Goal: Complete Application Form: Complete application form

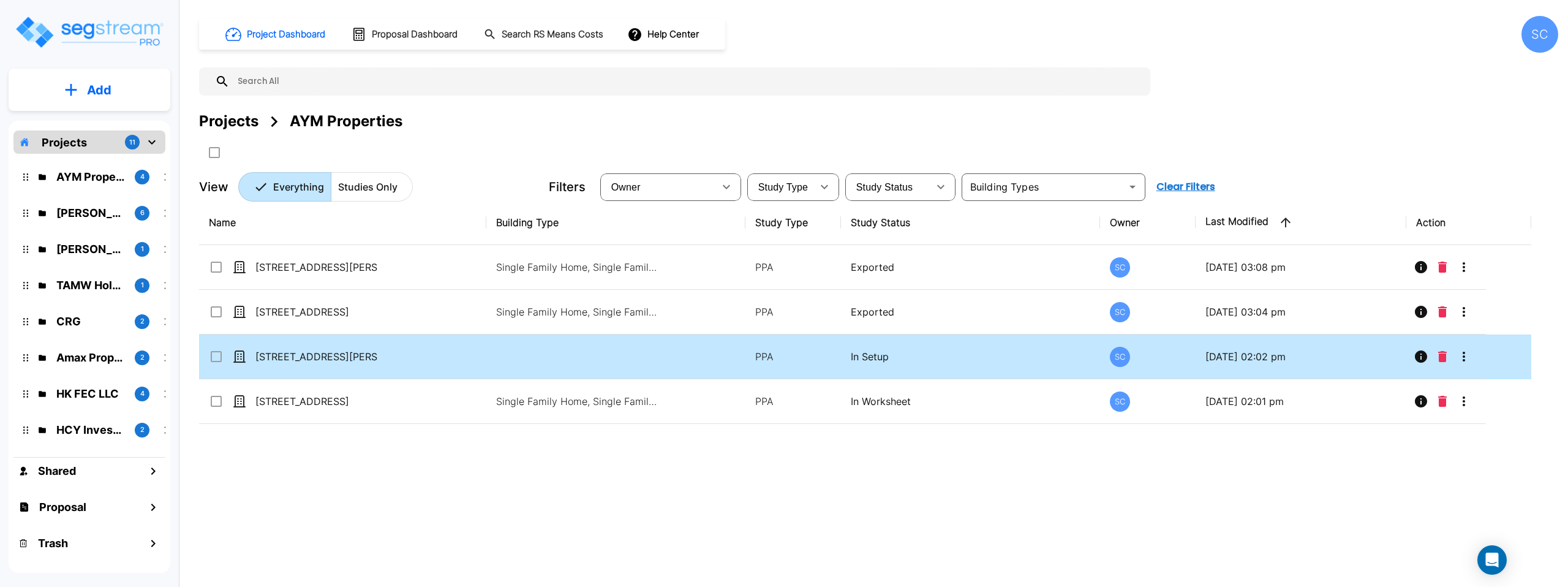
click at [686, 361] on td at bounding box center [615, 356] width 258 height 45
checkbox input "true"
click at [686, 361] on td at bounding box center [615, 356] width 258 height 45
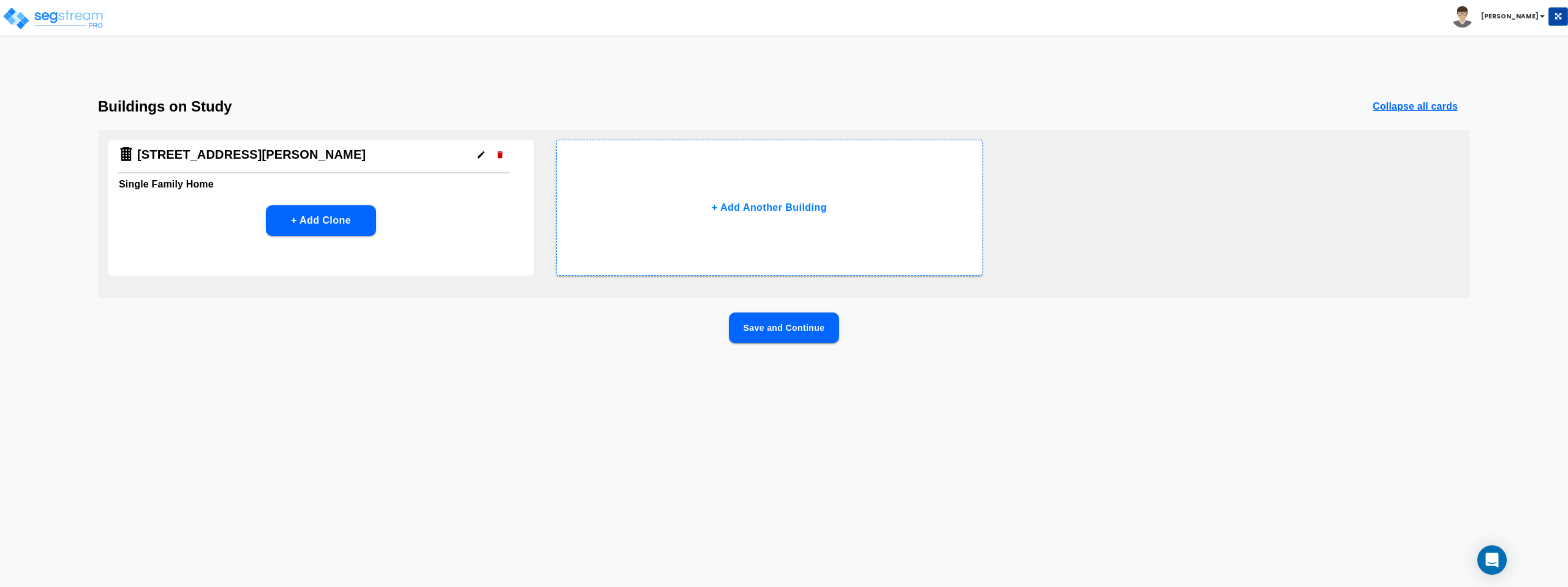
click at [776, 325] on button "Save and Continue" at bounding box center [784, 327] width 110 height 30
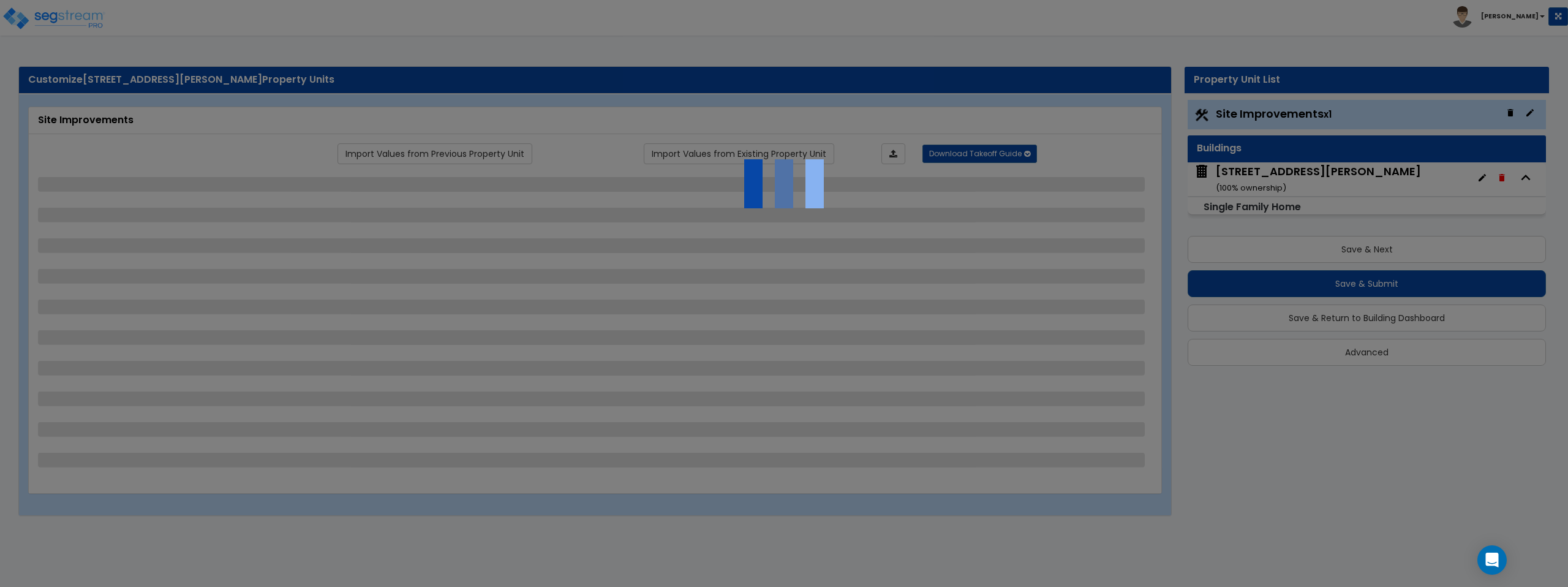
select select "2"
select select "1"
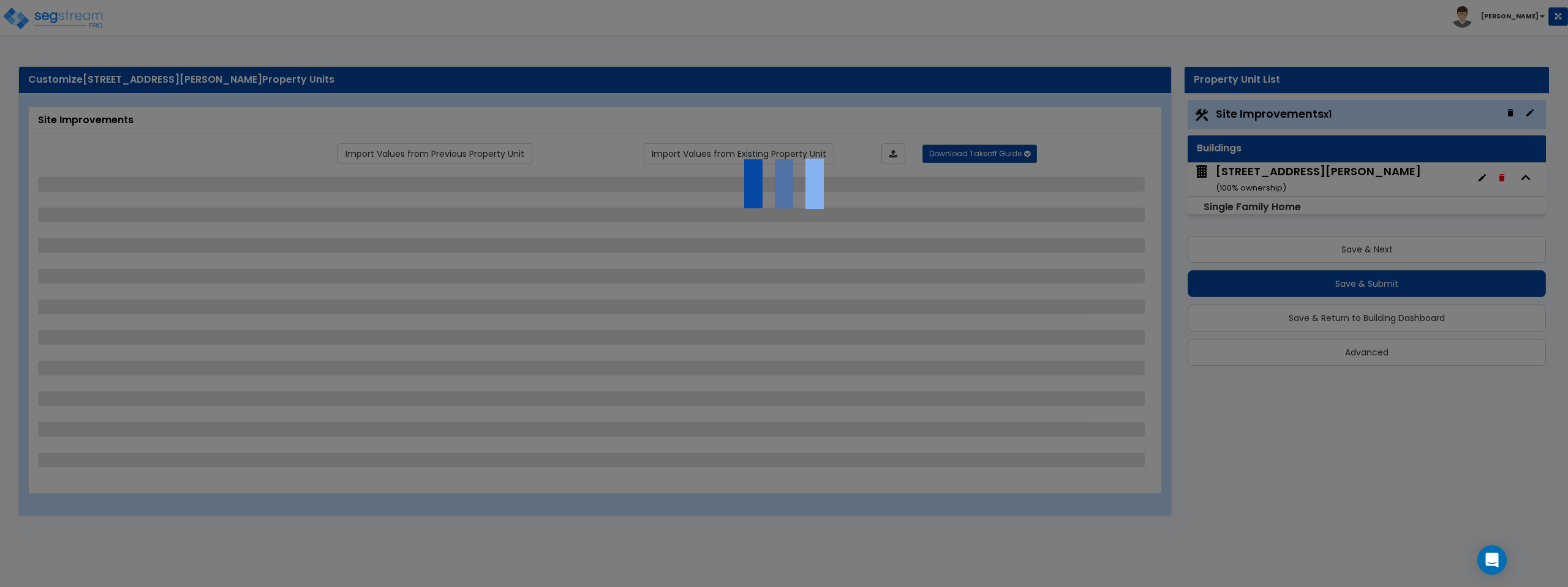
select select "1"
select select "3"
select select "1"
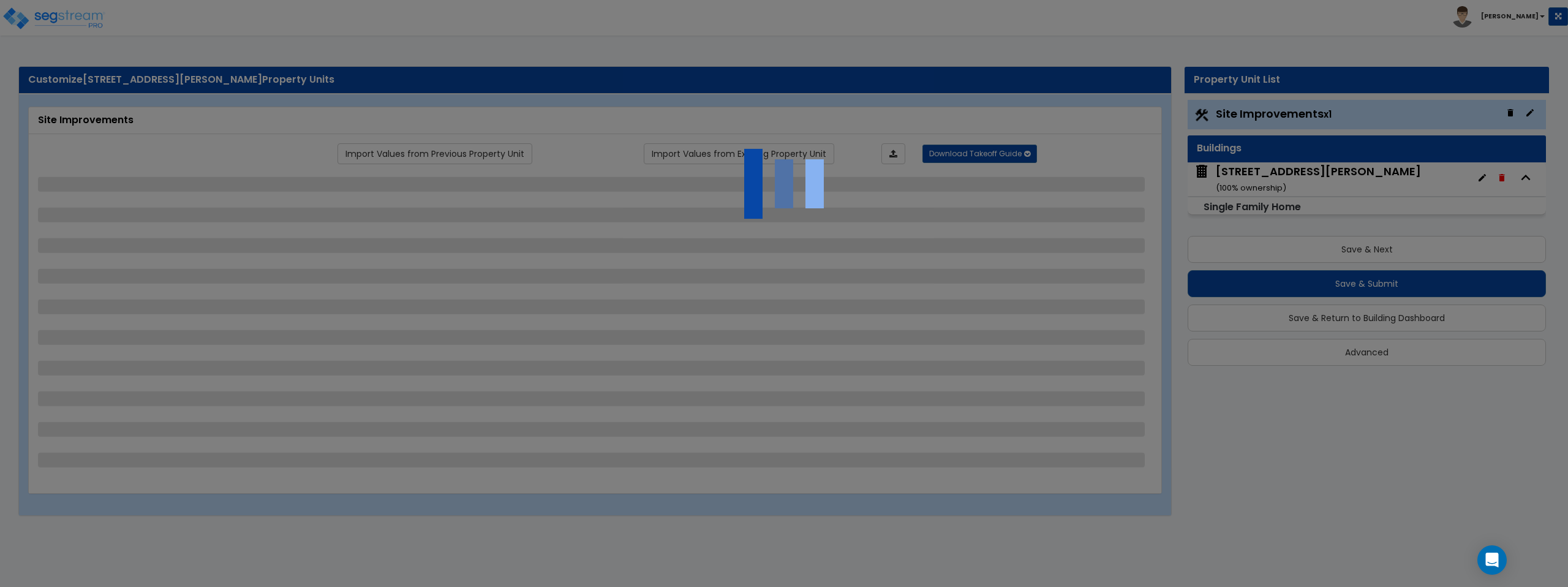
select select "1"
select select "2"
select select "1"
select select "2"
select select "1"
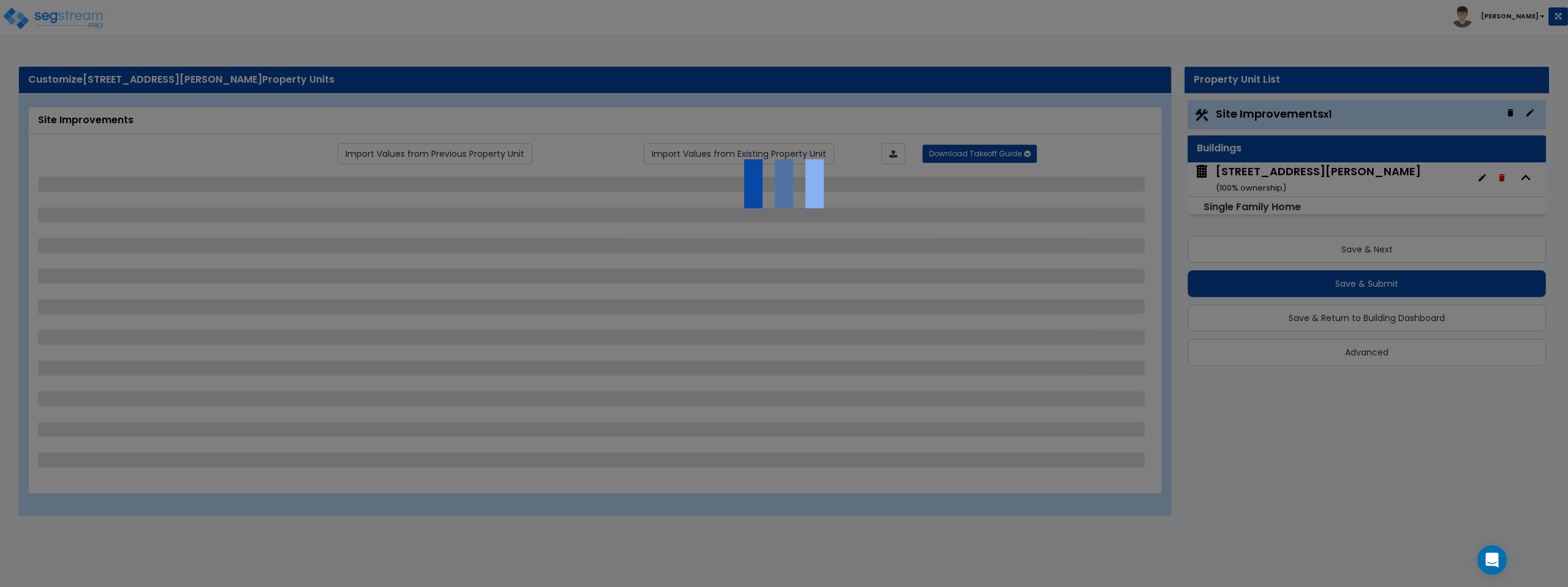
select select "1"
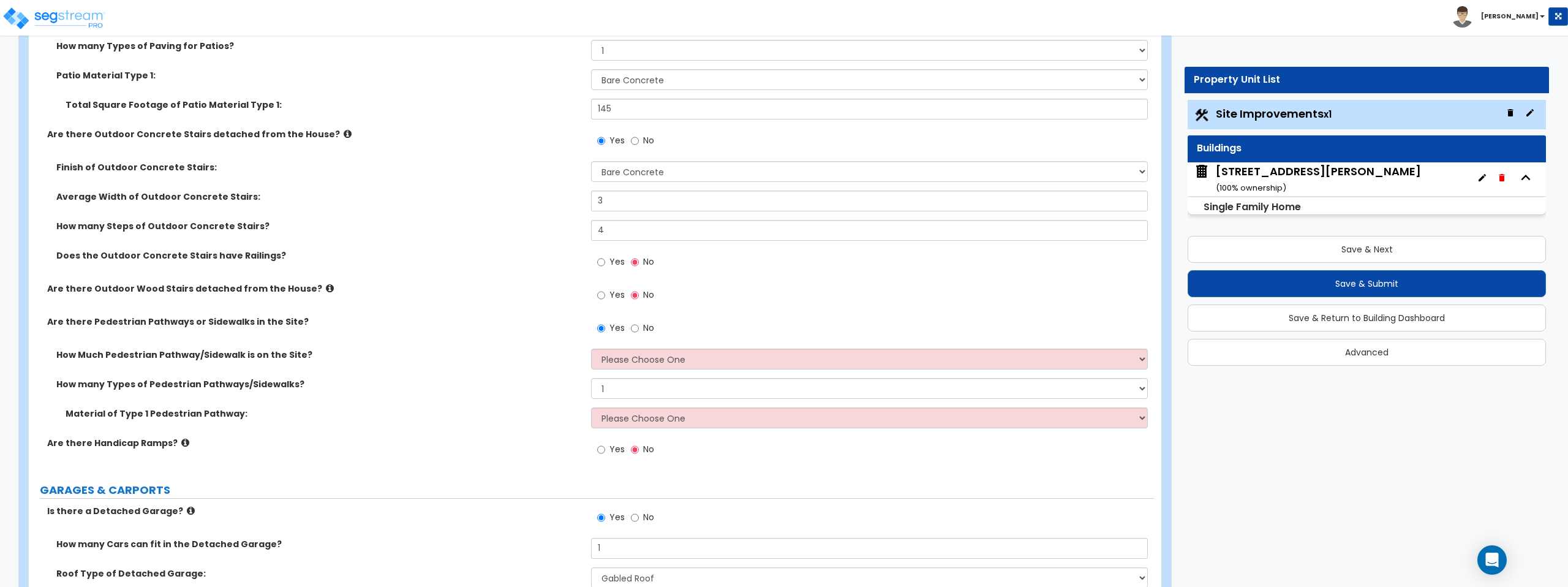
scroll to position [596, 0]
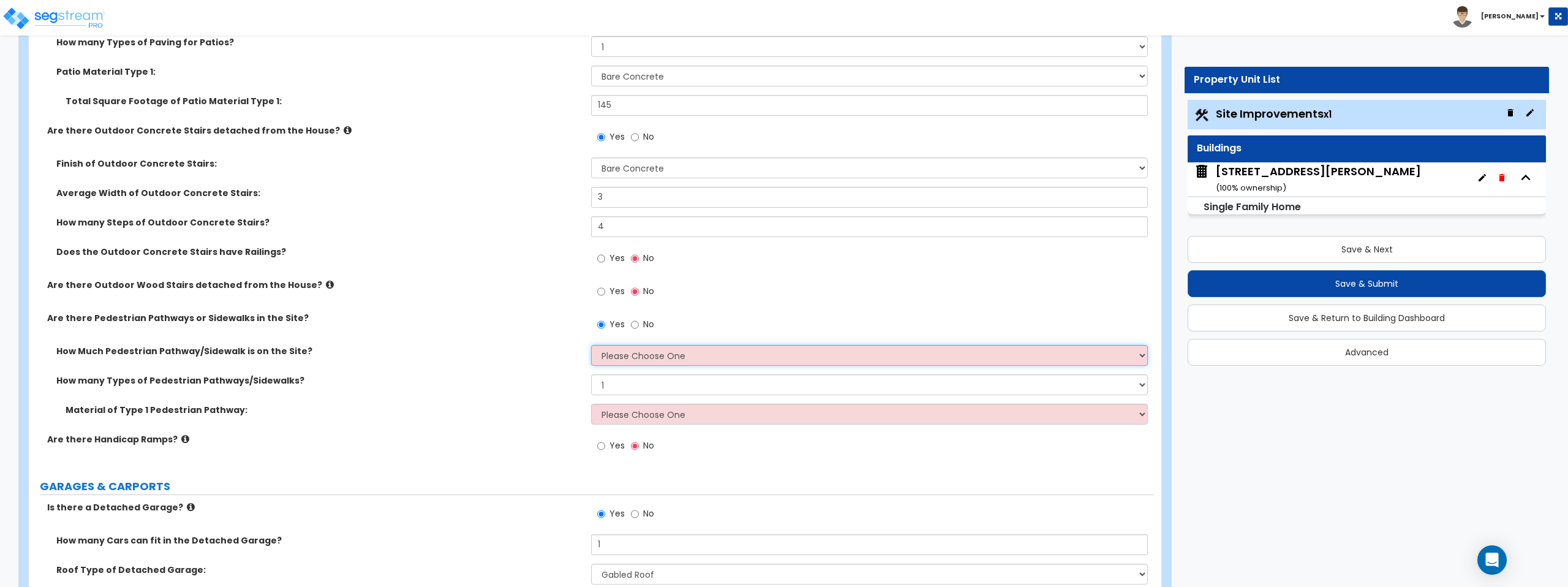
click at [804, 354] on select "Please Choose One I Don't Know, Please Estimate For Me Enter Linear Footage" at bounding box center [869, 356] width 556 height 21
select select "1"
click at [591, 345] on select "Please Choose One I Don't Know, Please Estimate For Me Enter Linear Footage" at bounding box center [869, 356] width 556 height 21
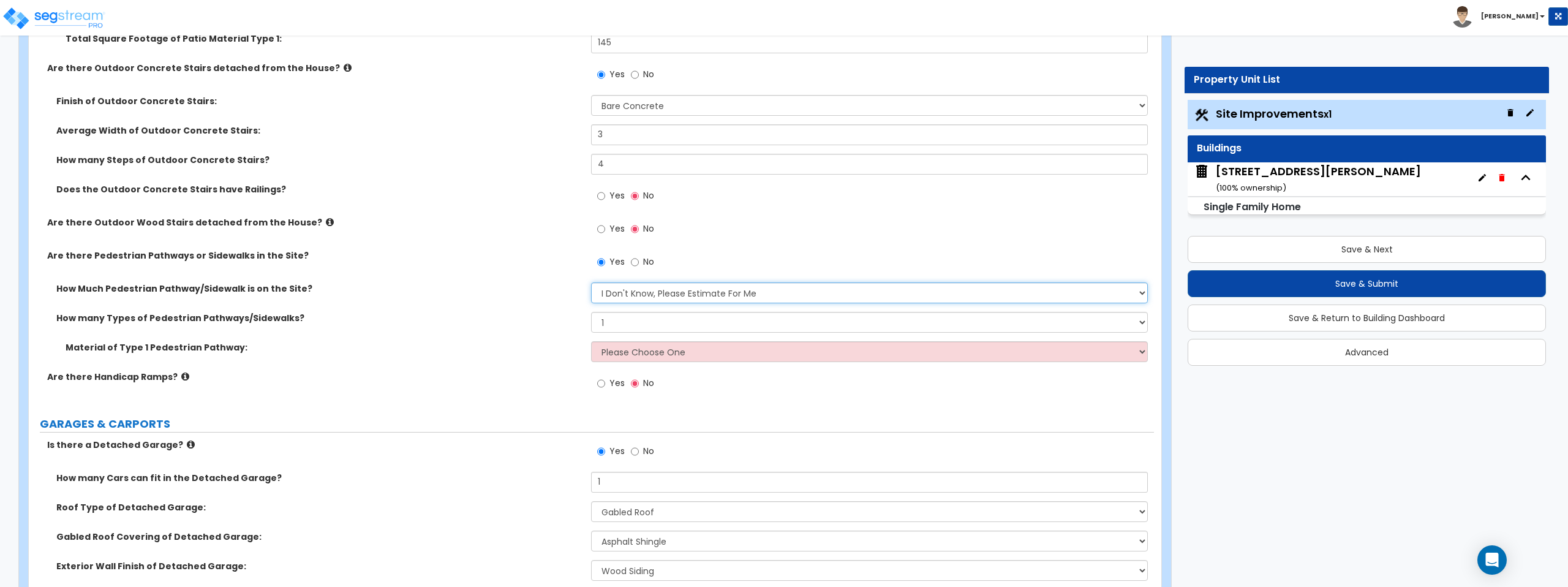
scroll to position [661, 0]
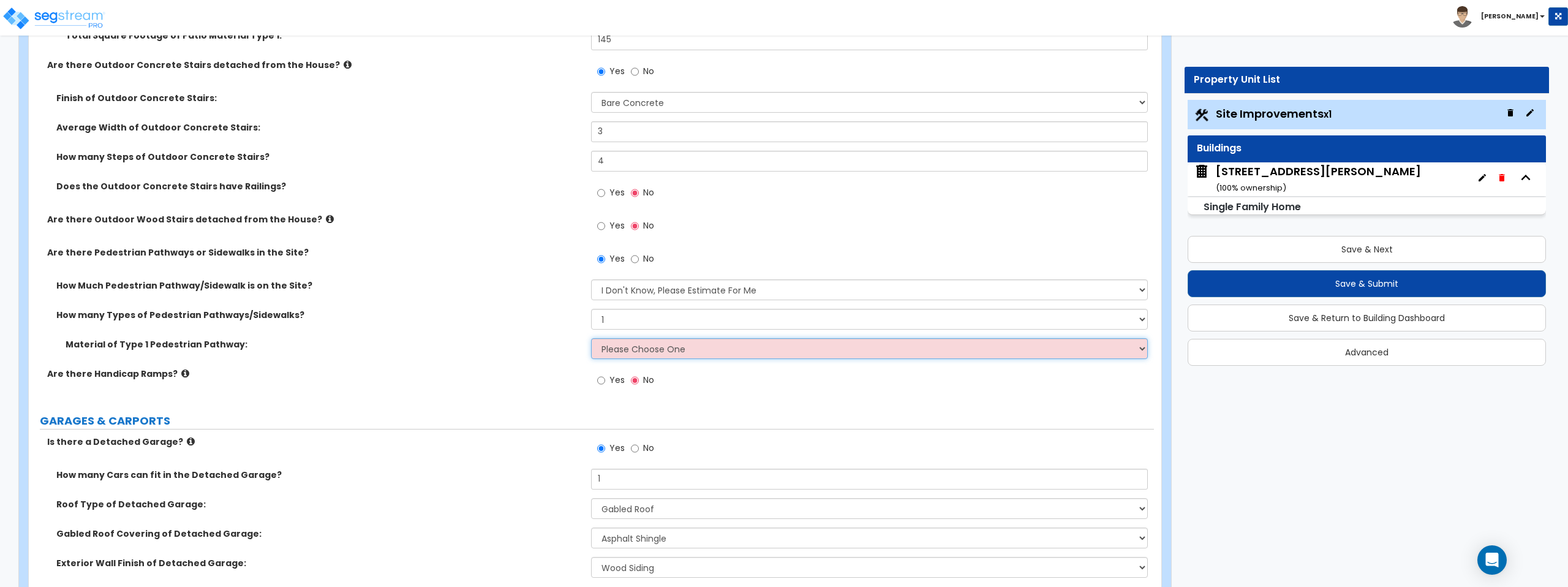
click at [792, 345] on select "Please Choose One Bare Concrete Stamped Concrete Brick Pavers Stone Pavers Wood…" at bounding box center [869, 349] width 556 height 21
select select "1"
click at [591, 338] on select "Please Choose One Bare Concrete Stamped Concrete Brick Pavers Stone Pavers Wood…" at bounding box center [869, 349] width 556 height 21
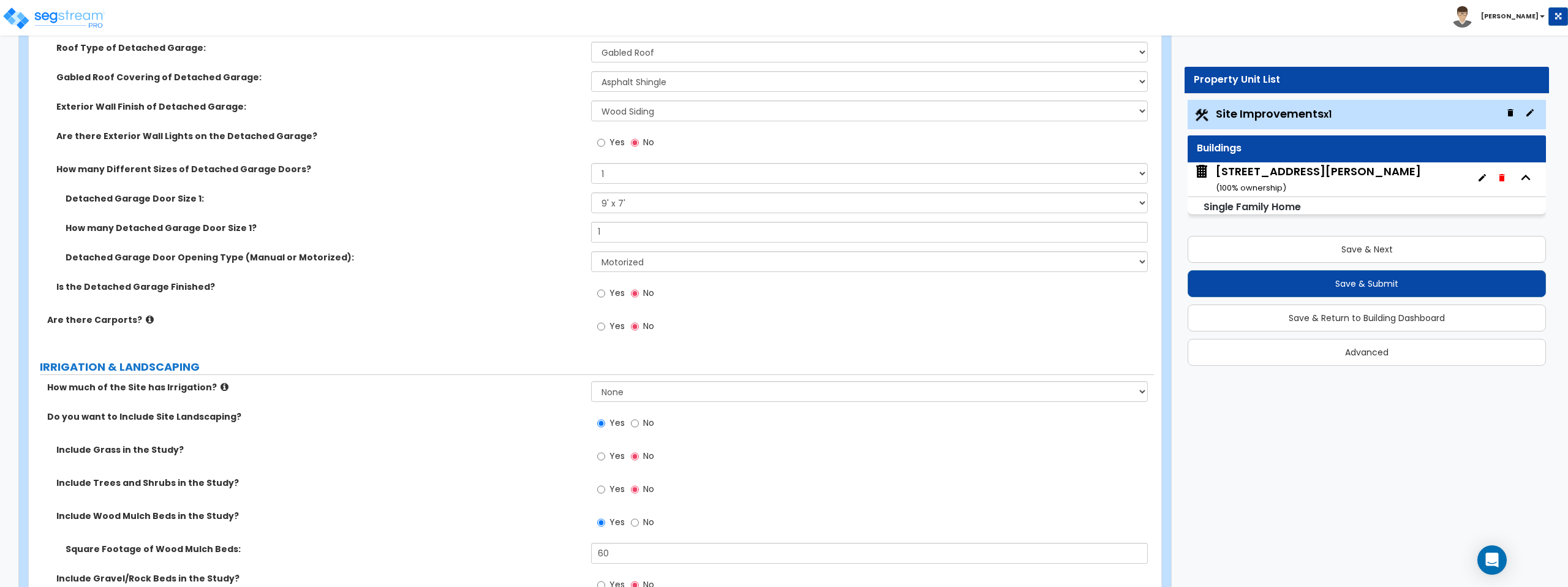
scroll to position [1120, 0]
click at [604, 452] on input "Yes" at bounding box center [601, 454] width 8 height 14
radio input "true"
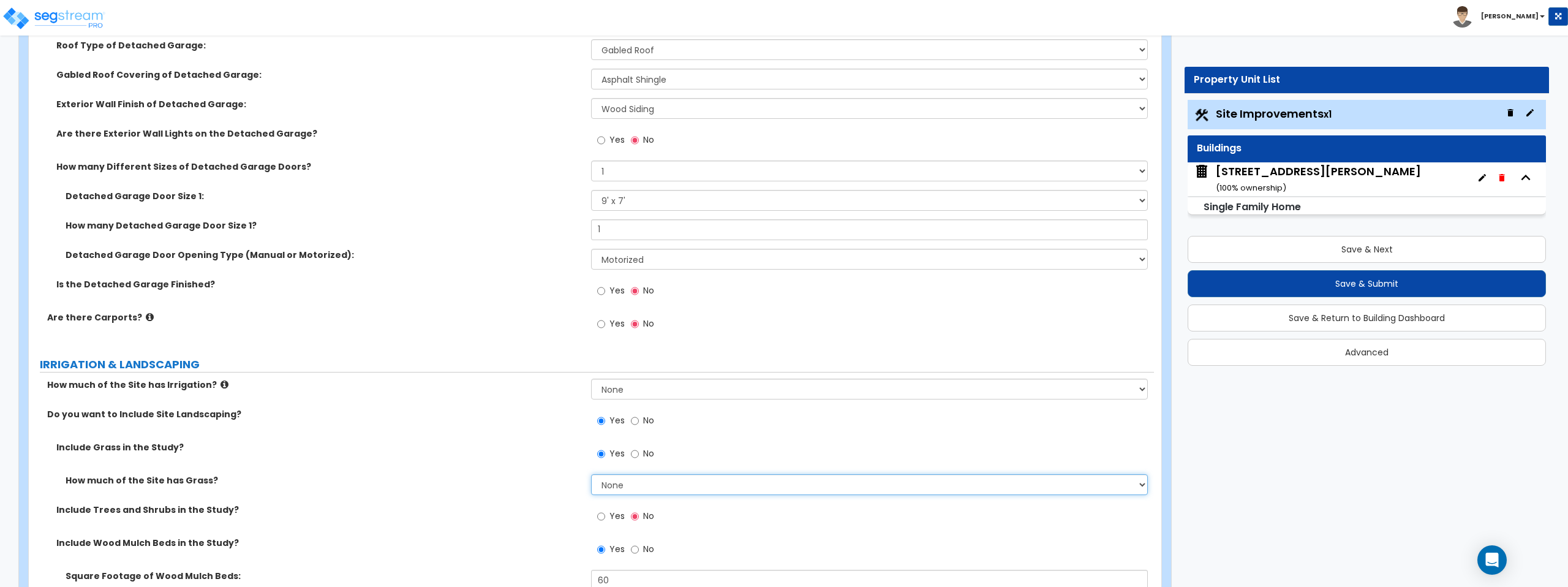
click at [605, 478] on select "None I want to Enter an Approximate Percentage I want to Enter the Square Foota…" at bounding box center [869, 484] width 556 height 21
select select "2"
click at [591, 474] on select "None I want to Enter an Approximate Percentage I want to Enter the Square Foota…" at bounding box center [869, 484] width 556 height 21
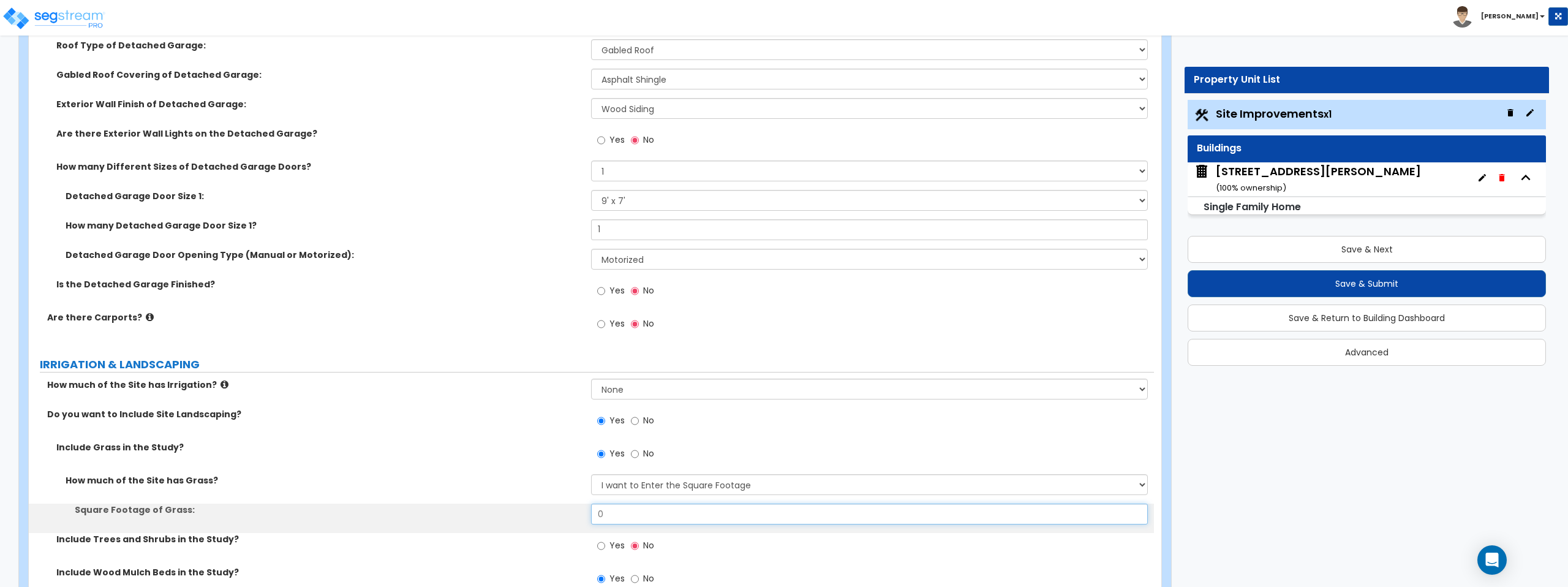
click at [641, 513] on input "0" at bounding box center [869, 514] width 556 height 21
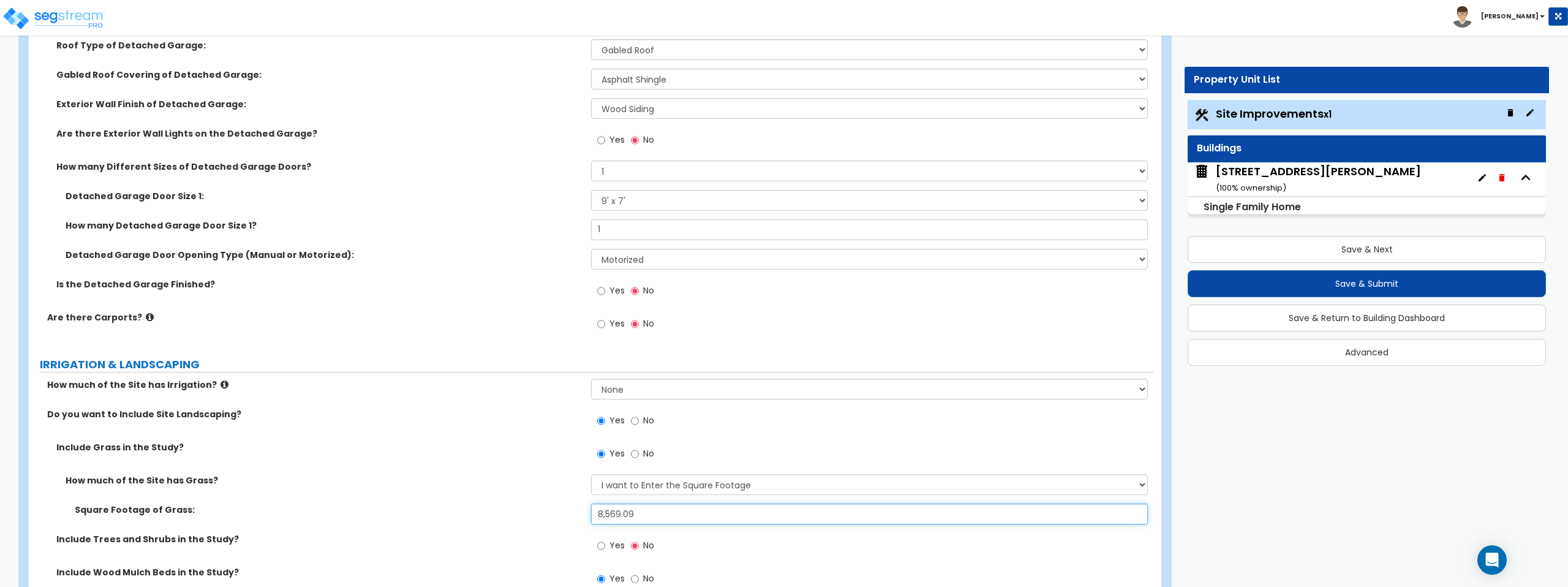
type input "8,569.09"
click at [433, 449] on label "Include Grass in the Study?" at bounding box center [319, 447] width 526 height 12
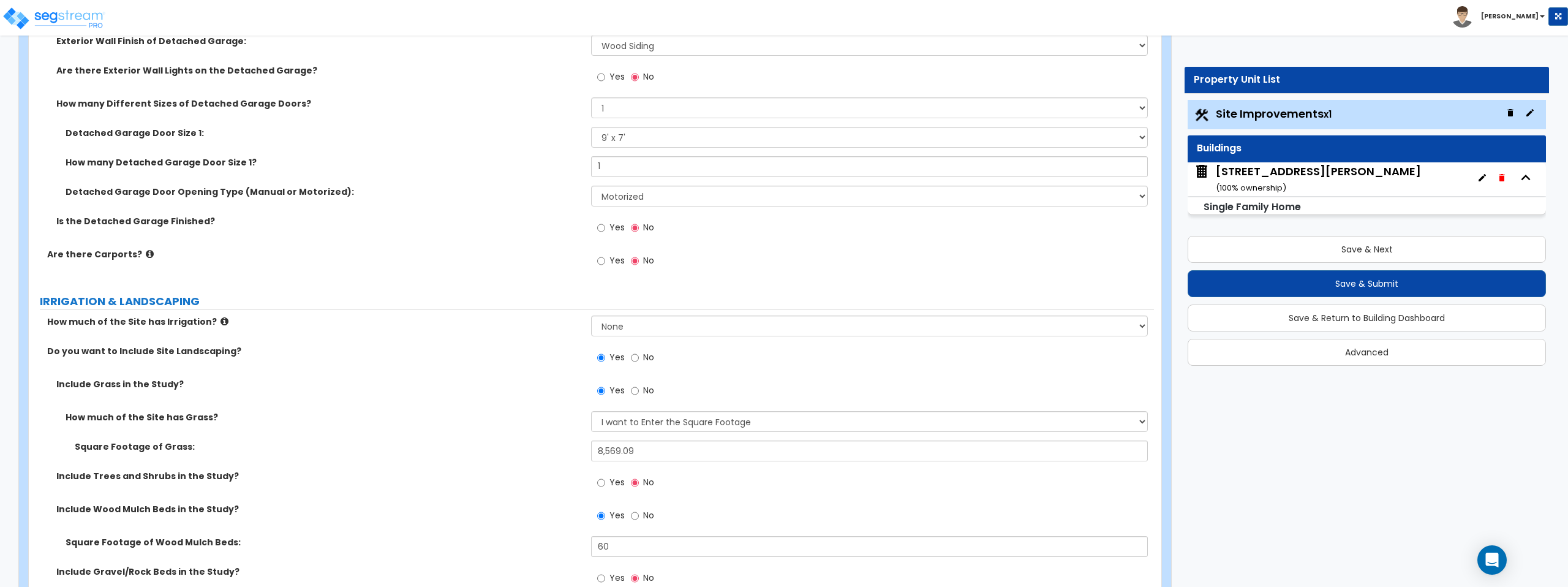
scroll to position [1255, 0]
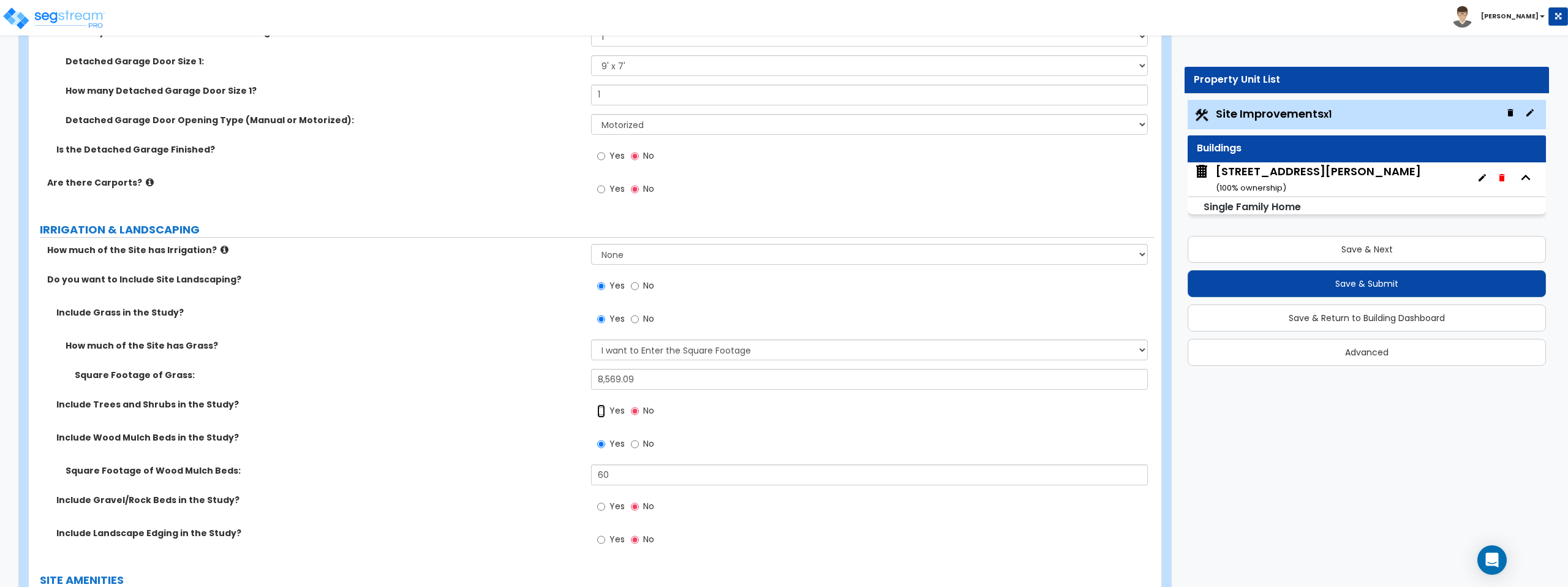
click at [601, 410] on input "Yes" at bounding box center [601, 411] width 8 height 14
radio input "true"
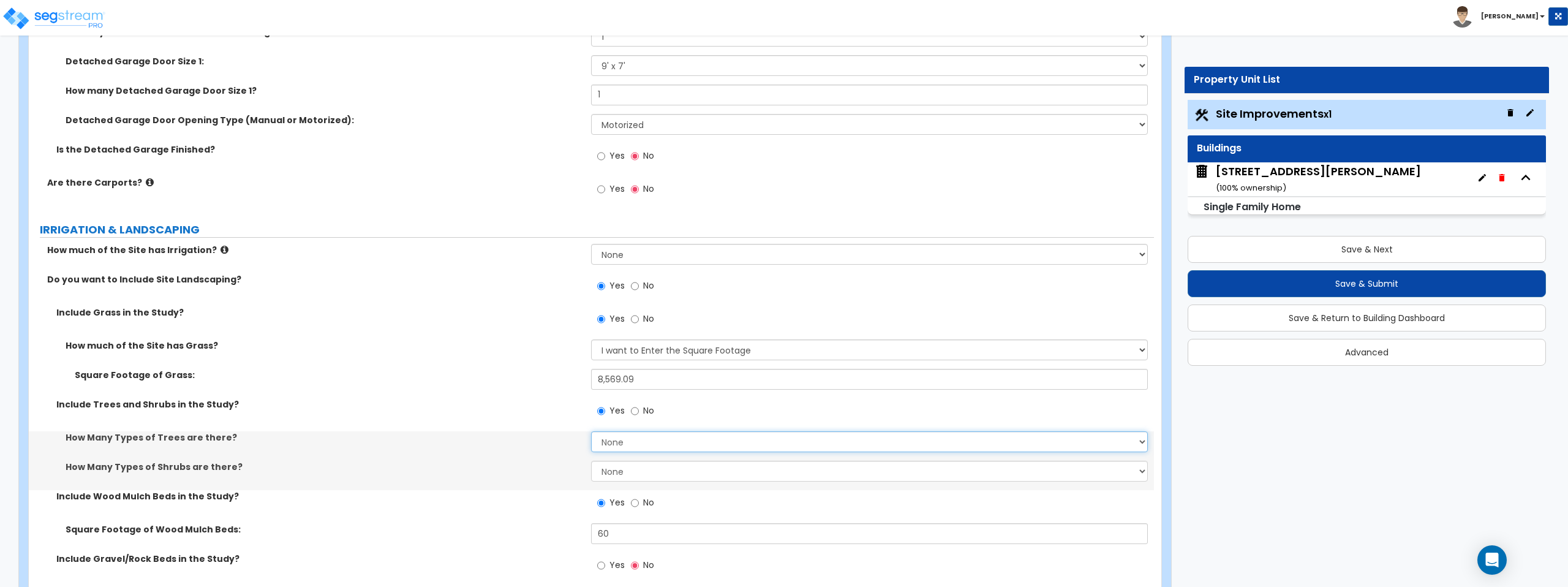
click at [635, 440] on select "None 1 2 3" at bounding box center [869, 442] width 556 height 21
select select "1"
click at [591, 431] on select "None 1 2 3" at bounding box center [869, 442] width 556 height 21
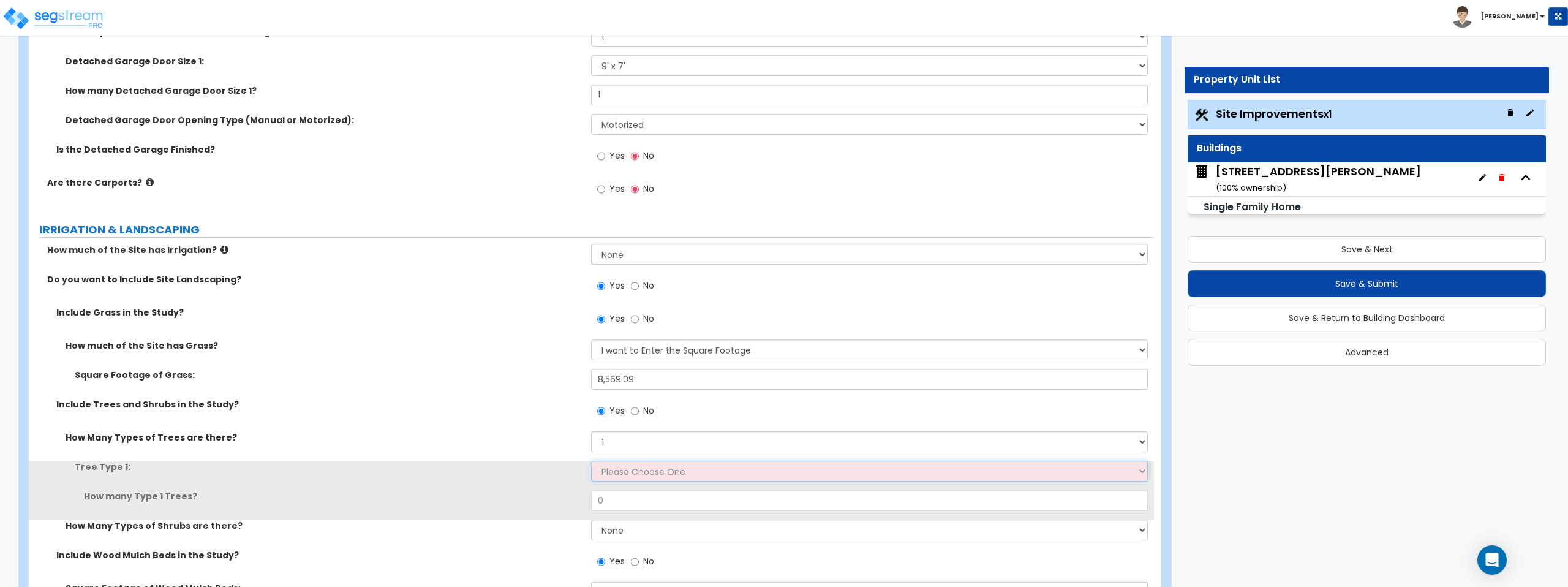
click at [638, 475] on select "Please Choose One Honey Locust Planetree Poplar Elm Hawthorn Linden Maple Red M…" at bounding box center [869, 471] width 556 height 21
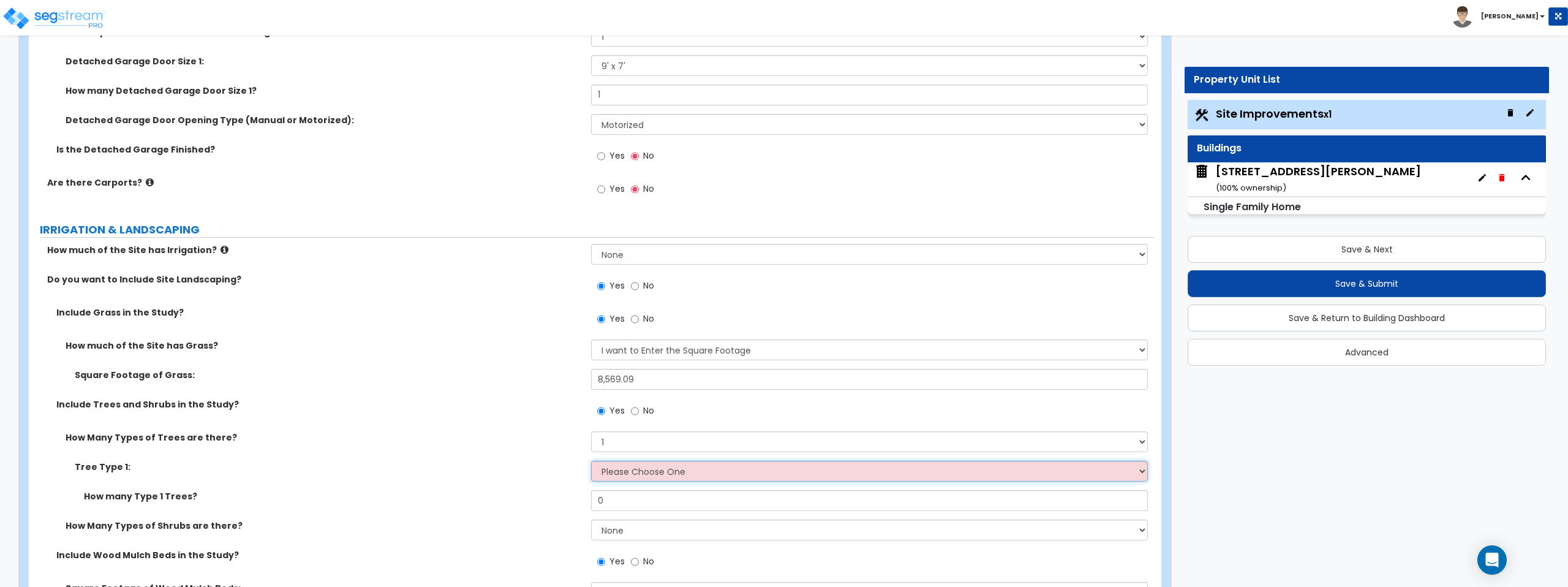
select select "4"
click at [591, 461] on select "Please Choose One Honey Locust Planetree Poplar Elm Hawthorn Linden Maple Red M…" at bounding box center [869, 471] width 556 height 21
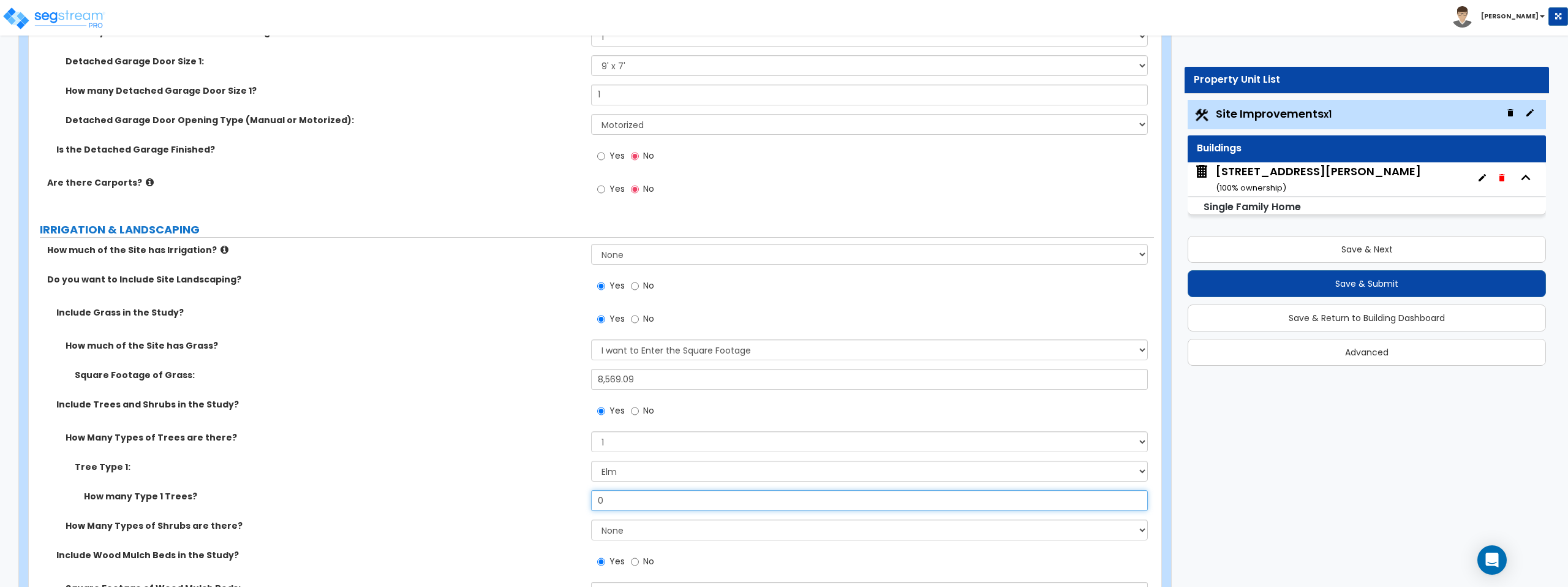
click at [631, 499] on input "0" at bounding box center [869, 500] width 556 height 21
type input "2"
click at [484, 477] on div "Tree Type 1: Please Choose One Honey Locust Planetree Poplar Elm Hawthorn Linde…" at bounding box center [591, 475] width 1125 height 30
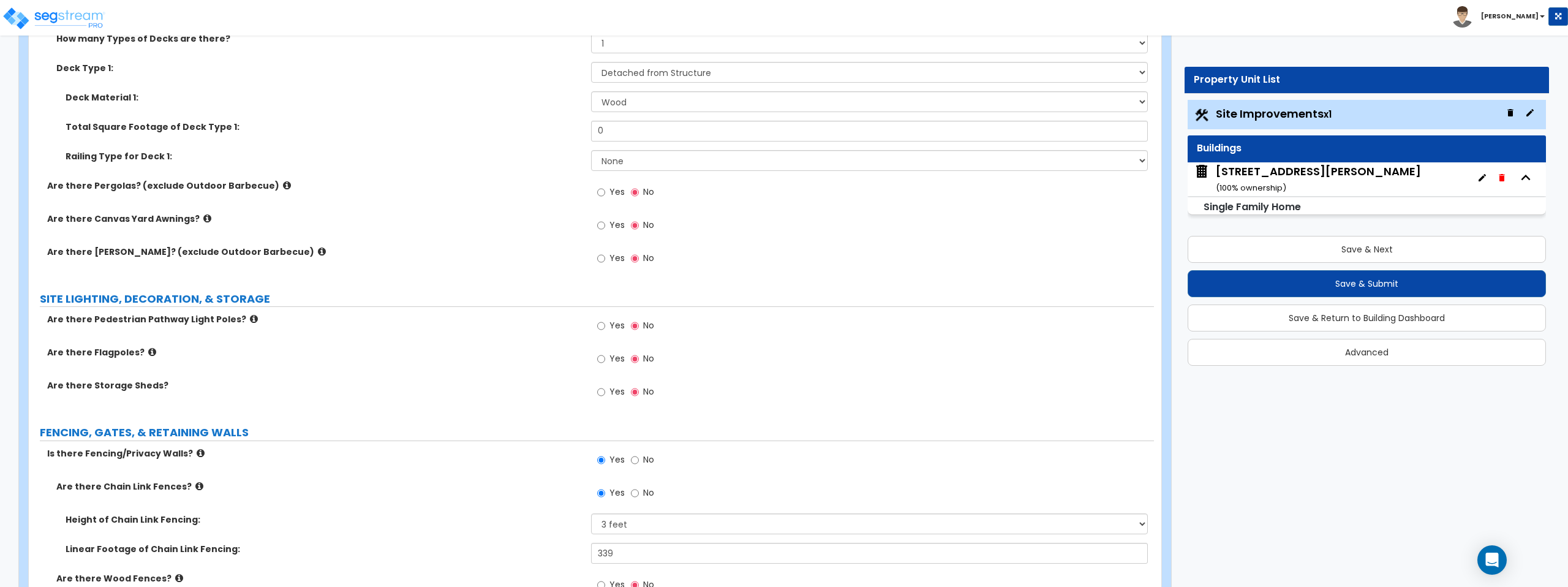
scroll to position [2138, 0]
click at [599, 391] on input "Yes" at bounding box center [601, 390] width 8 height 14
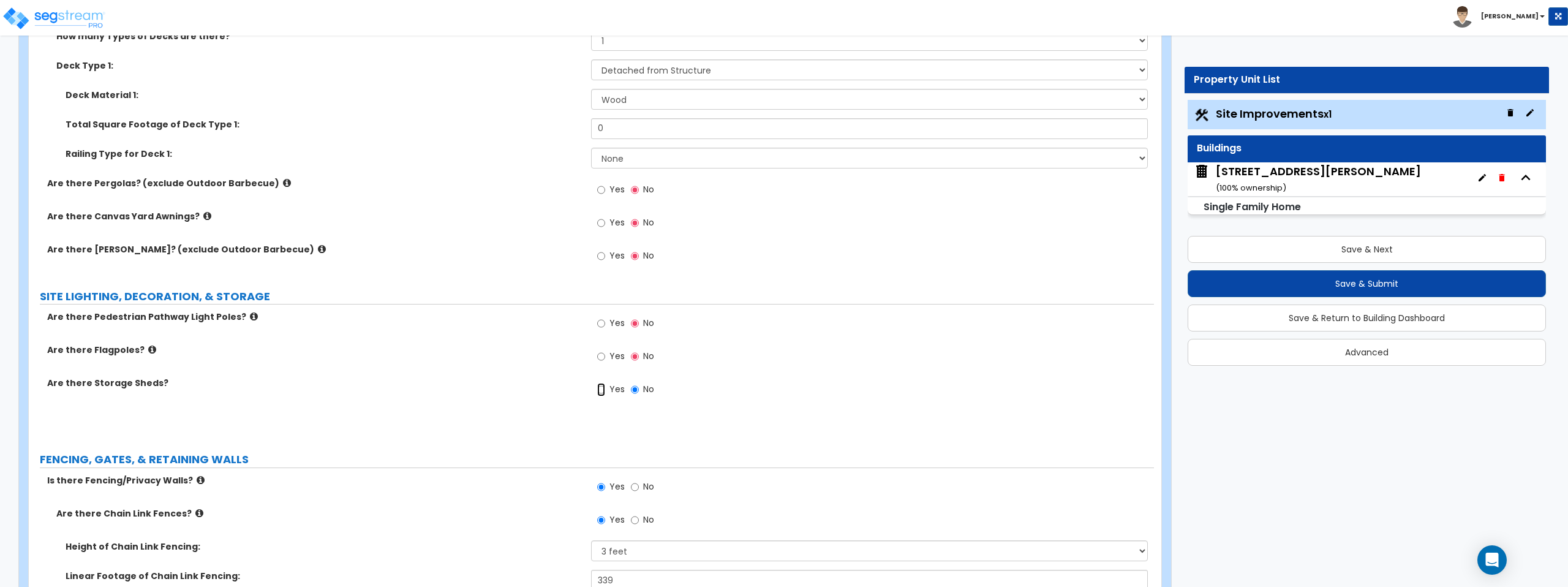
radio input "true"
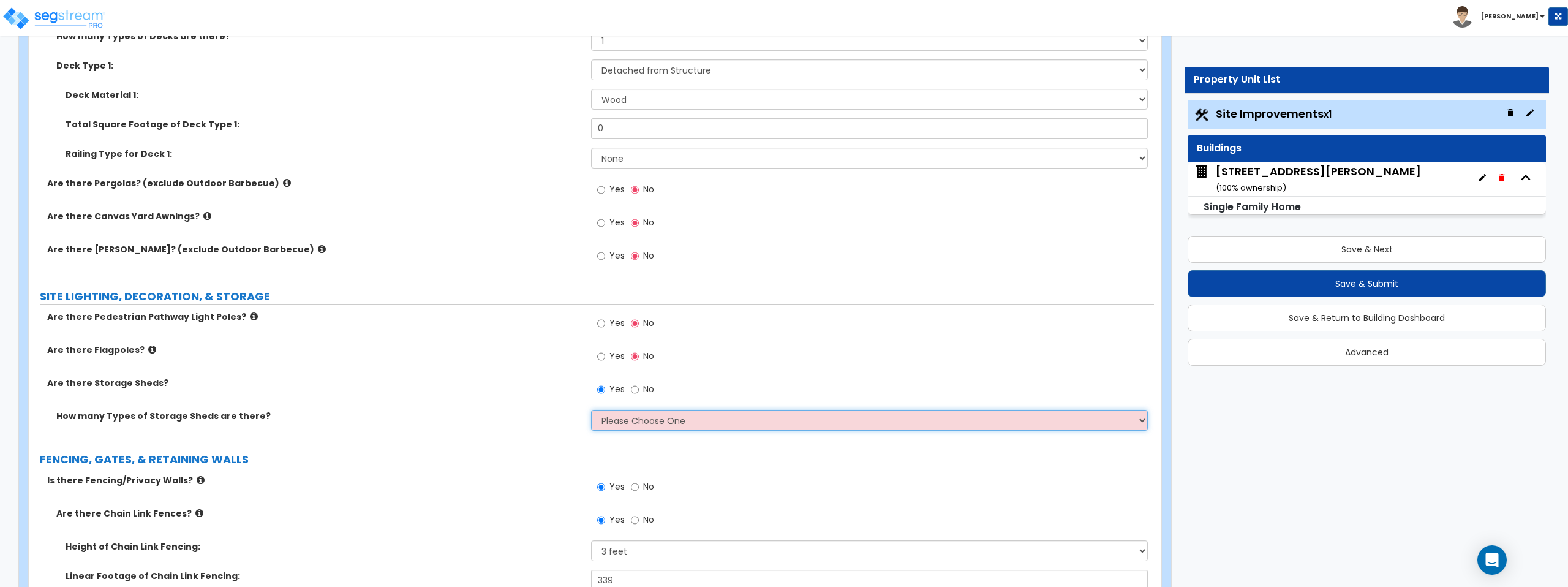
click at [641, 430] on select "Please Choose One 1 2" at bounding box center [869, 420] width 556 height 21
select select "1"
click at [591, 410] on select "Please Choose One 1 2" at bounding box center [869, 420] width 556 height 21
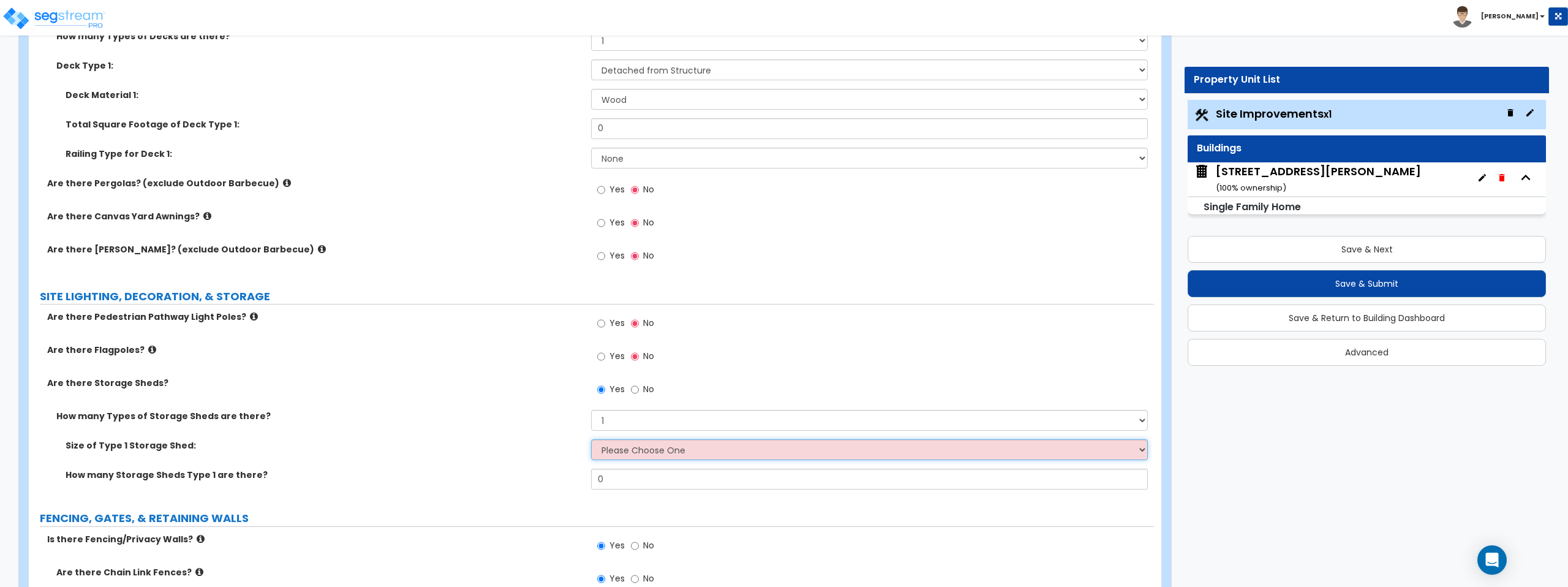
click at [629, 445] on select "Please Choose One 16' x 32' 30' x 64'" at bounding box center [869, 450] width 556 height 21
select select "1"
click at [591, 440] on select "Please Choose One 16' x 32' 30' x 64'" at bounding box center [869, 450] width 556 height 21
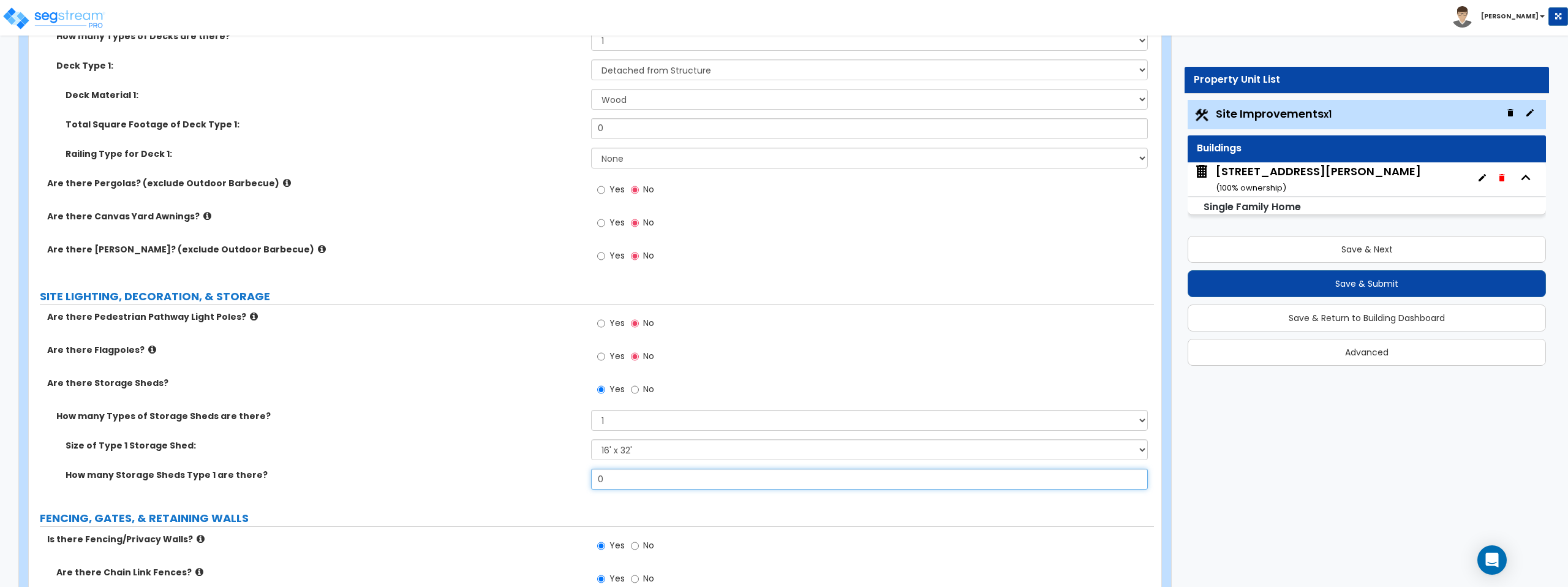
click at [634, 486] on input "0" at bounding box center [869, 479] width 556 height 21
type input "1"
click at [418, 411] on label "How many Types of Storage Sheds are there?" at bounding box center [319, 416] width 526 height 12
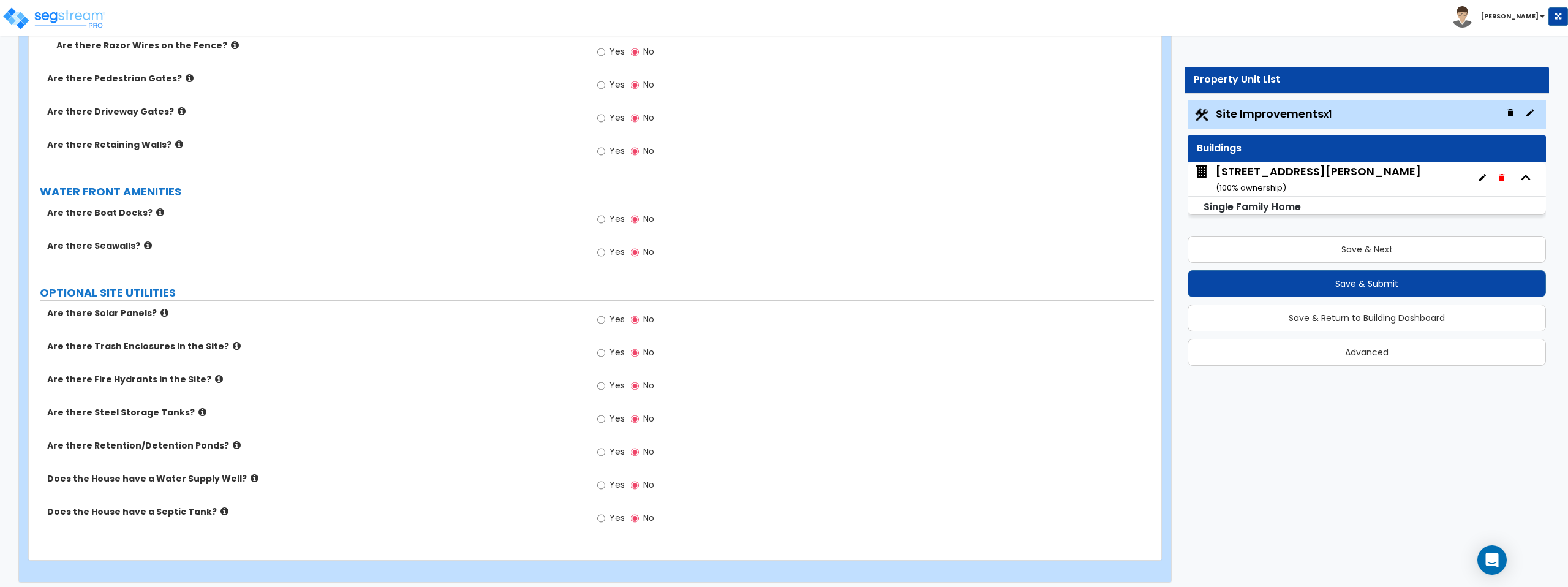
scroll to position [3029, 0]
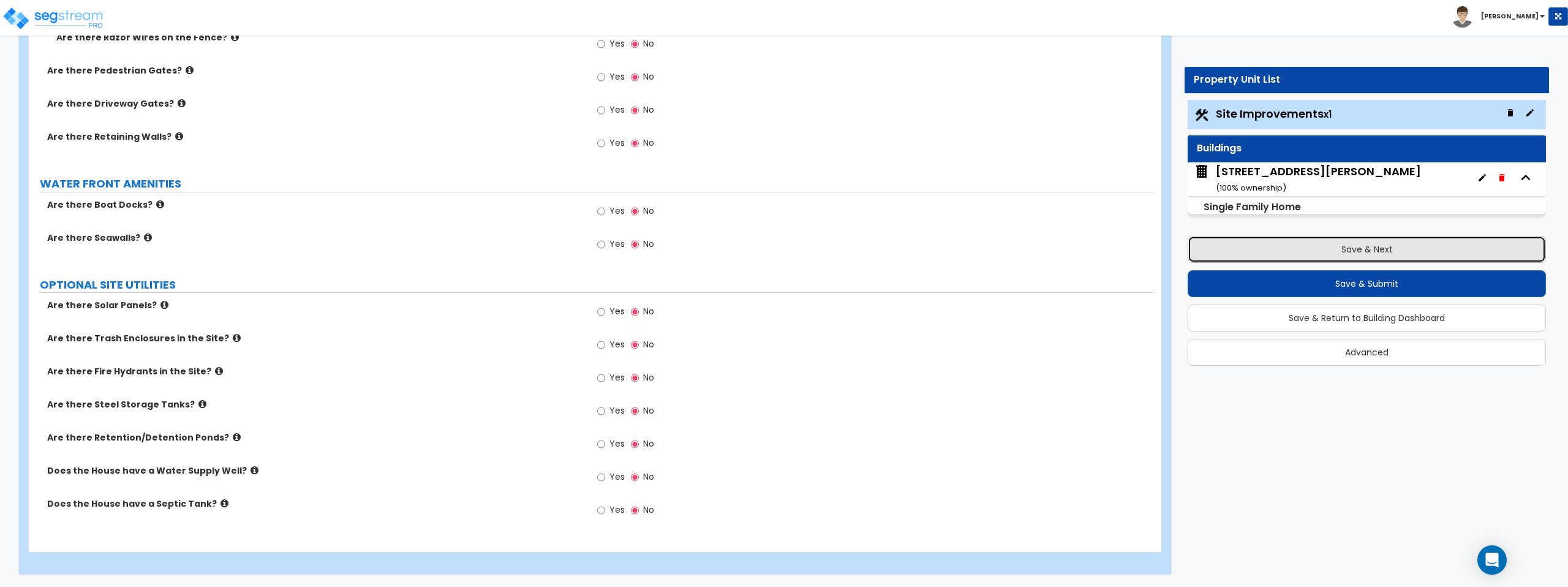
click at [1340, 254] on button "Save & Next" at bounding box center [1367, 249] width 358 height 27
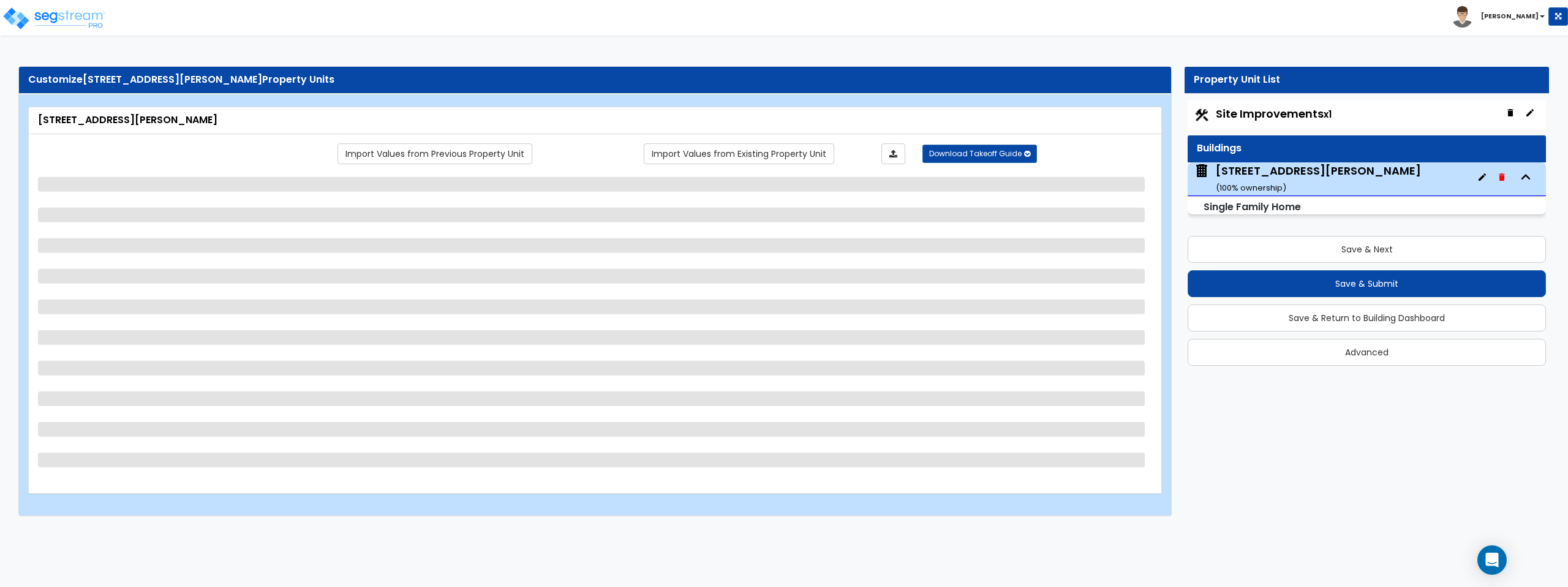
select select "1"
select select "7"
select select "1"
select select "5"
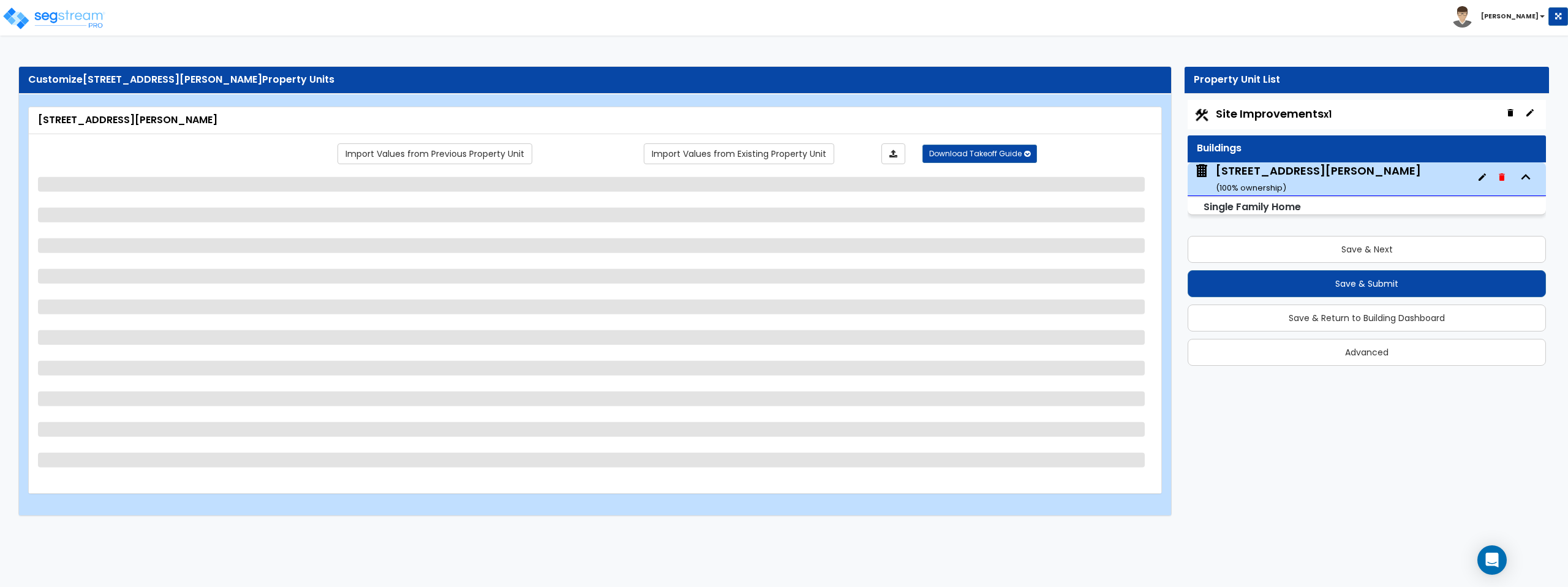
select select "1"
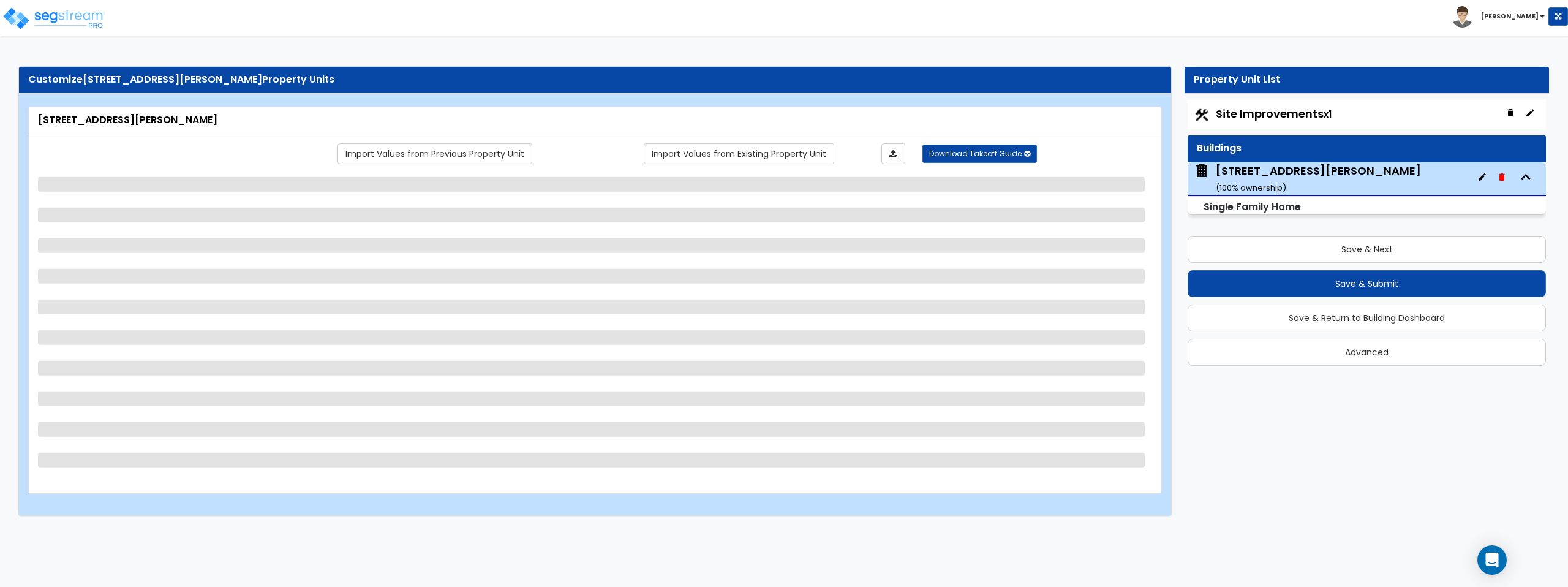
select select "1"
select select "2"
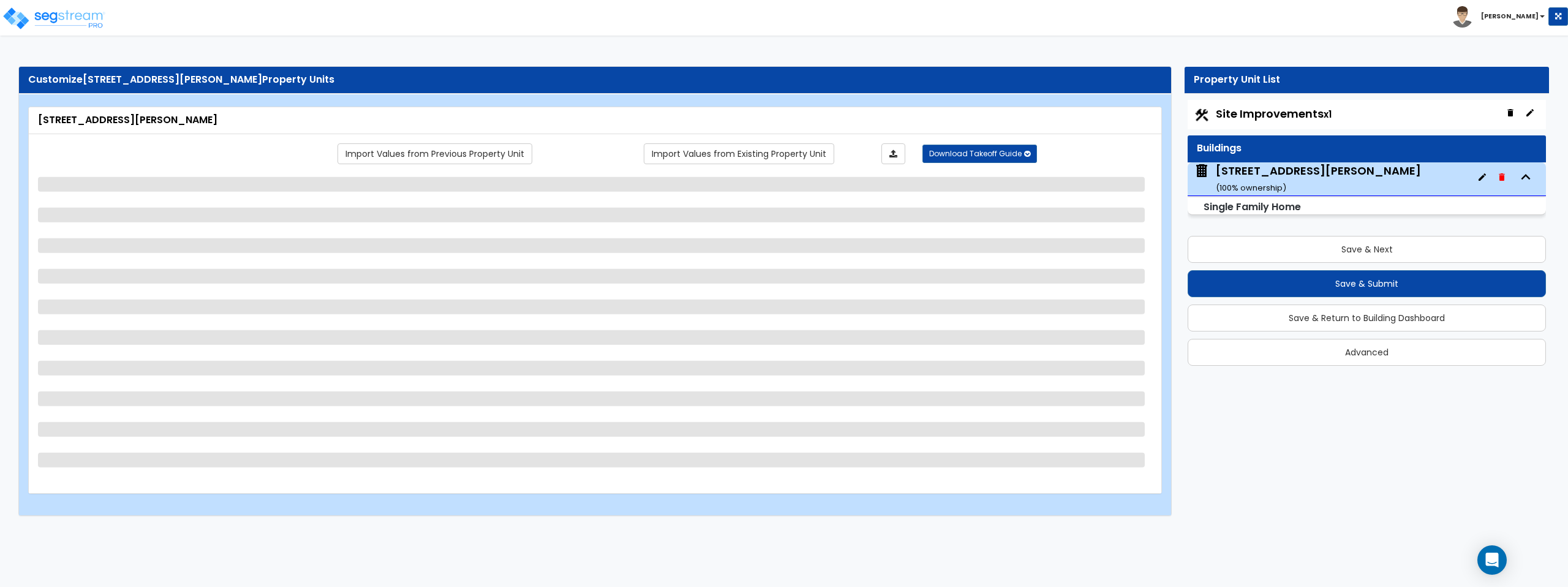
select select "2"
select select "1"
select select "2"
select select "1"
select select "6"
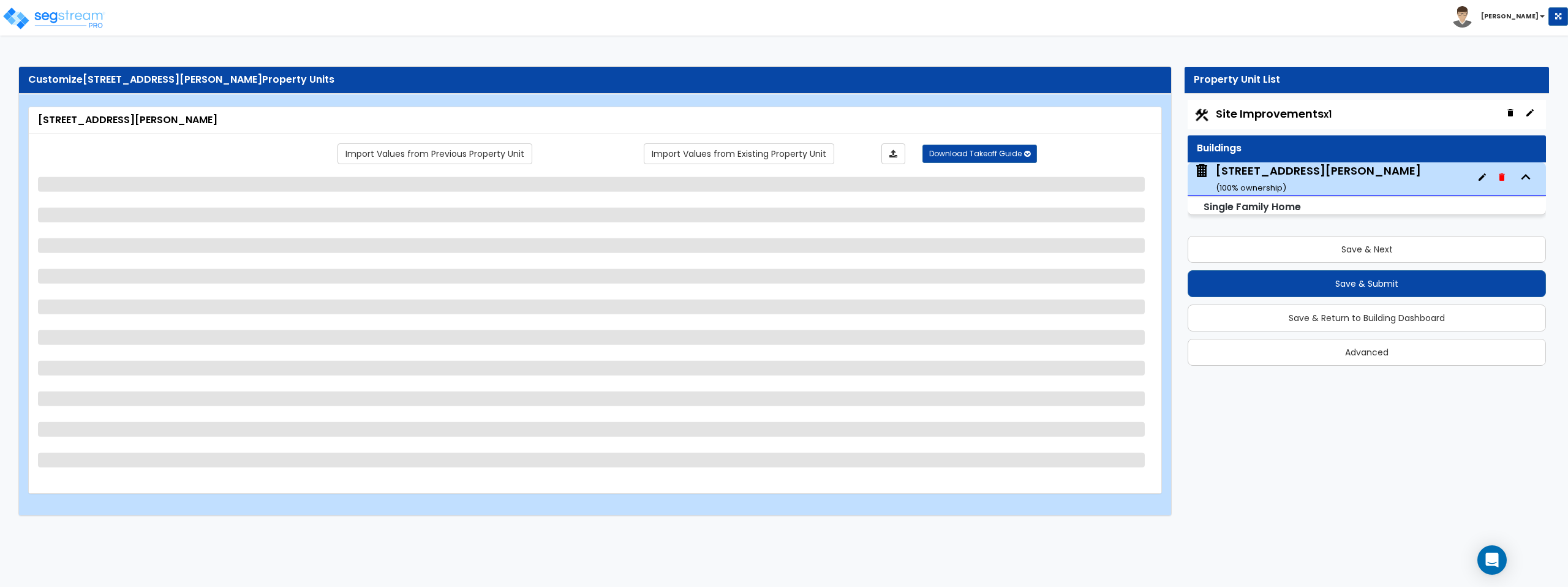
select select "3"
select select "2"
select select "3"
select select "2"
select select "1"
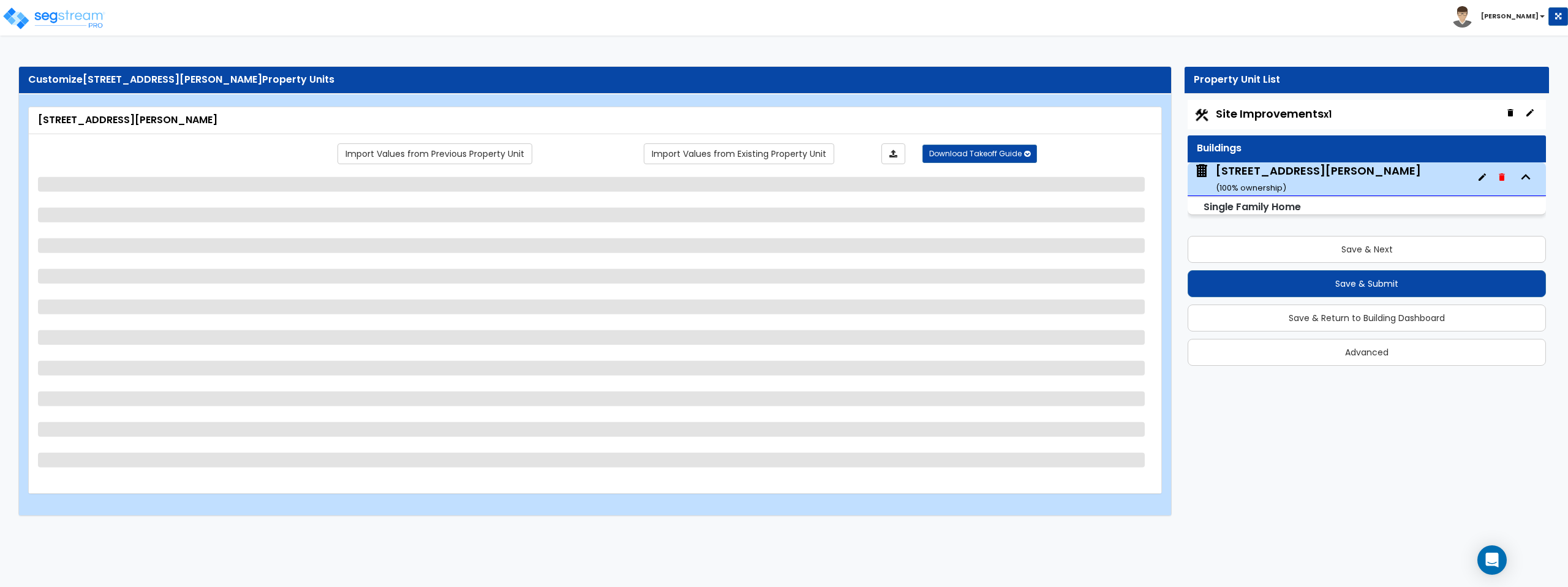
select select "2"
select select "1"
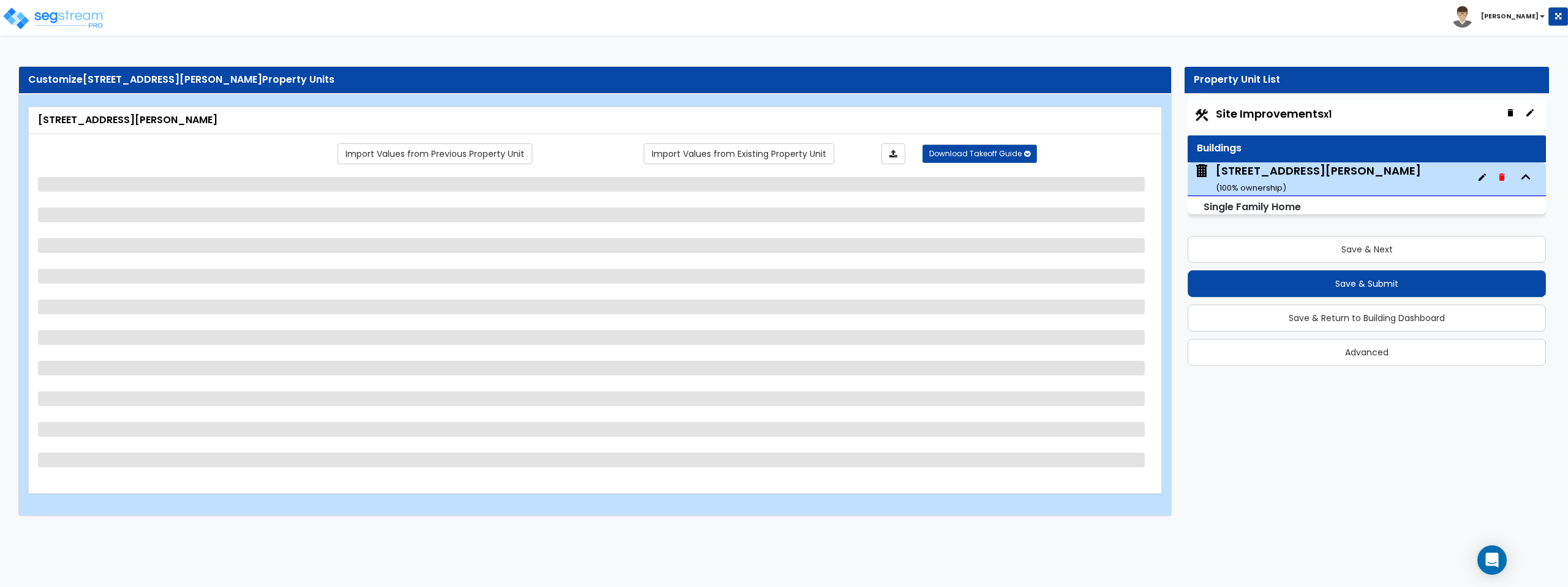
select select "1"
select select "2"
select select "1"
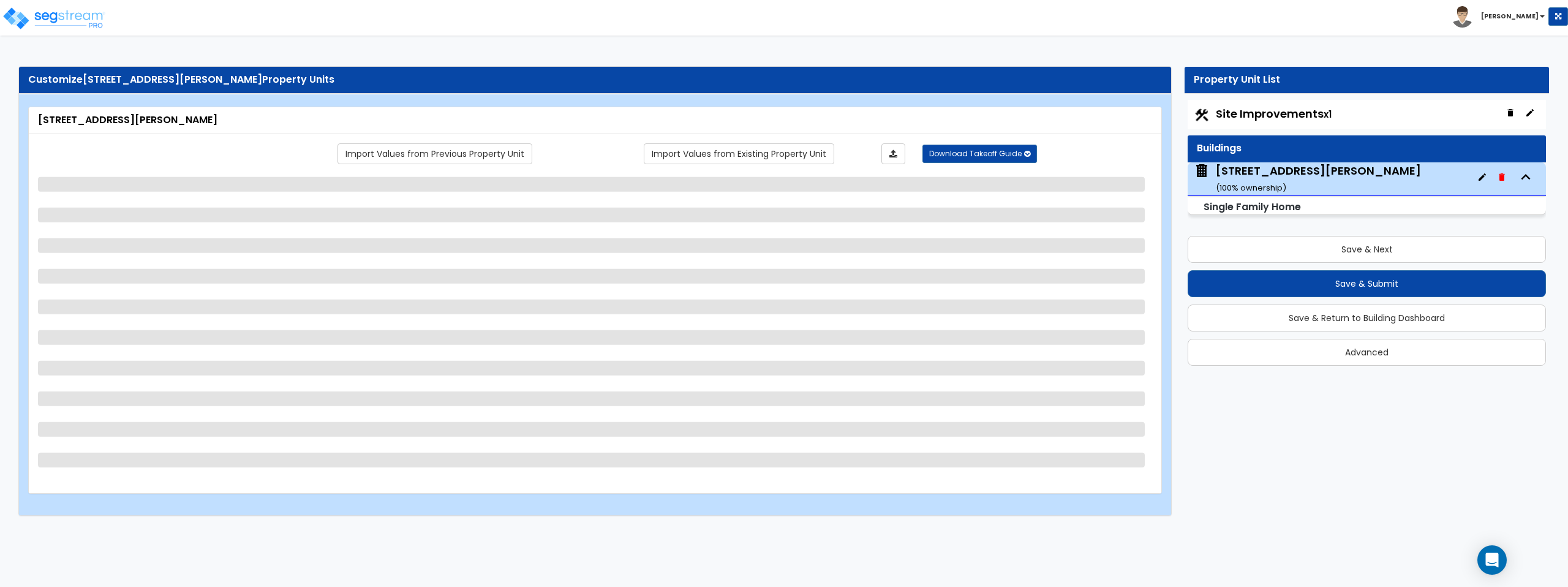
select select "5"
select select "1"
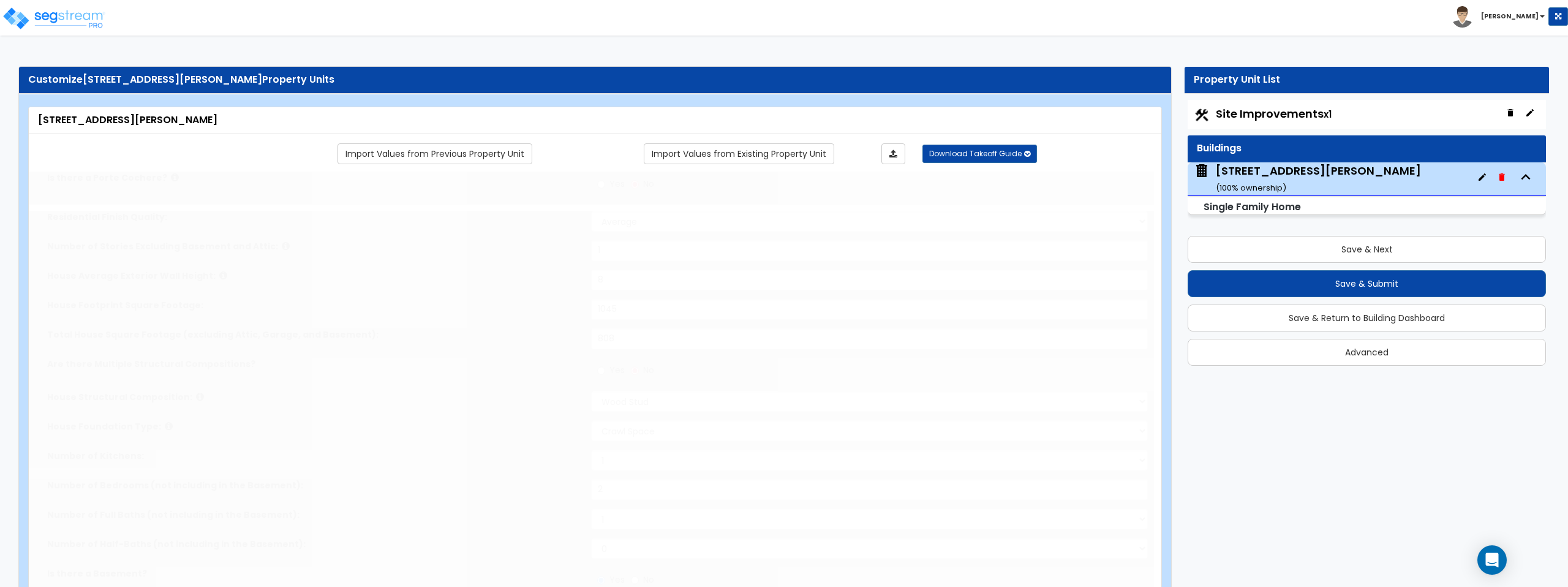
type input "1"
select select "2"
type input "1"
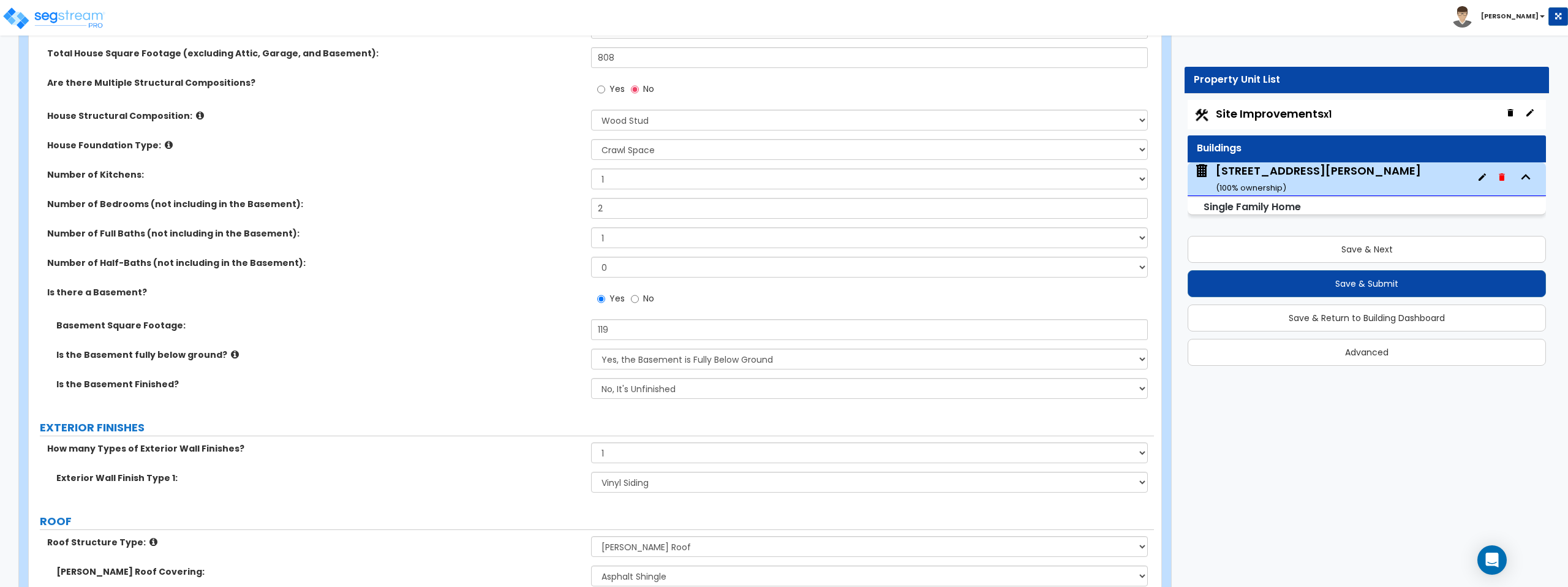
scroll to position [340, 0]
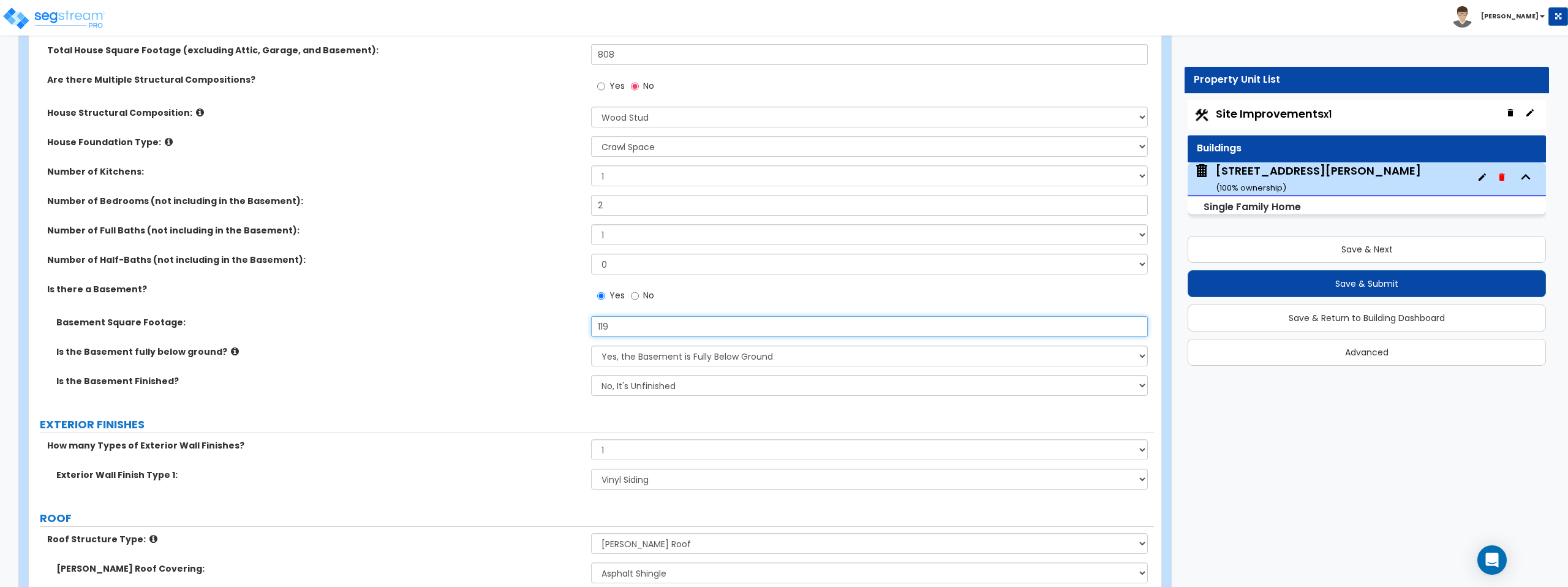
click at [613, 333] on input "119" at bounding box center [869, 327] width 556 height 21
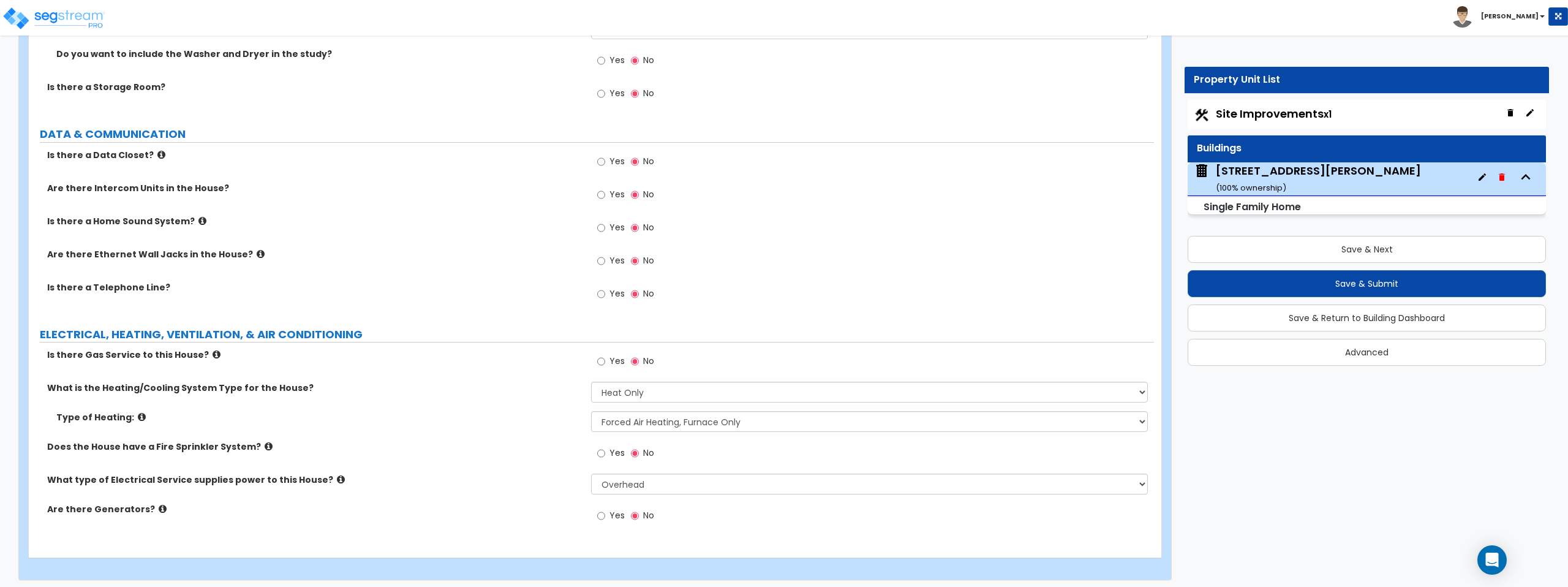
scroll to position [4911, 0]
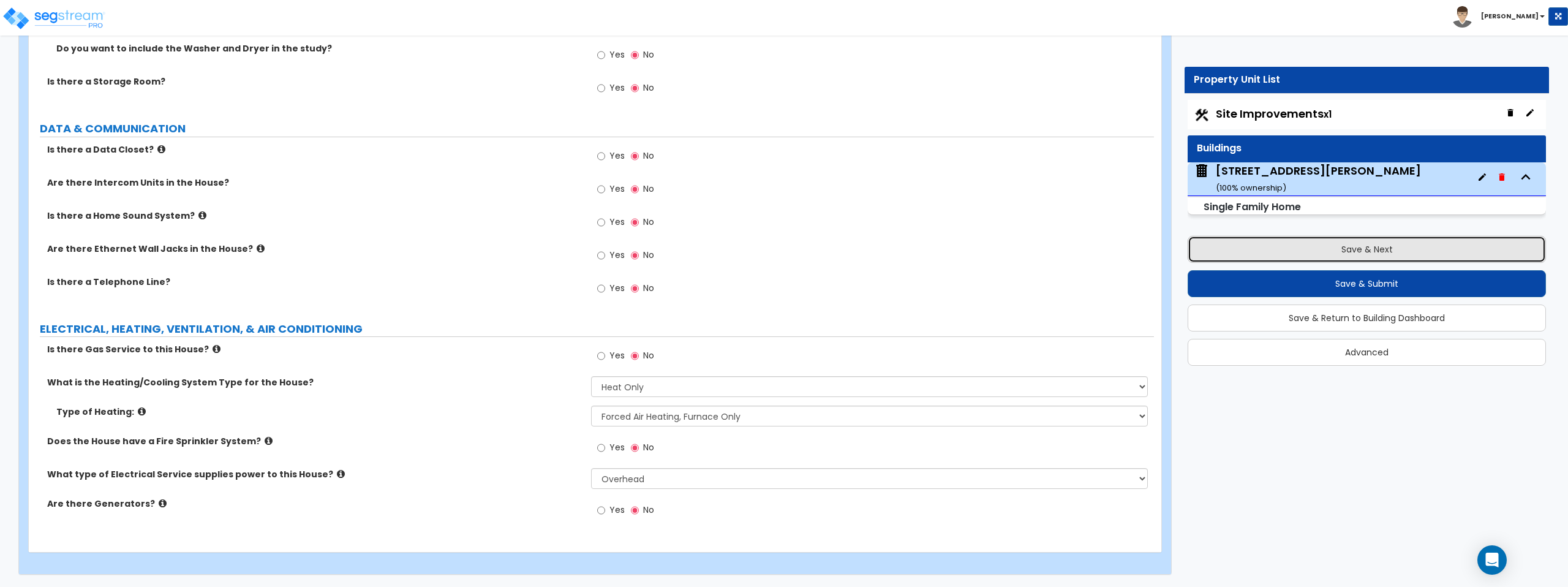
click at [1316, 247] on button "Save & Next" at bounding box center [1367, 249] width 358 height 27
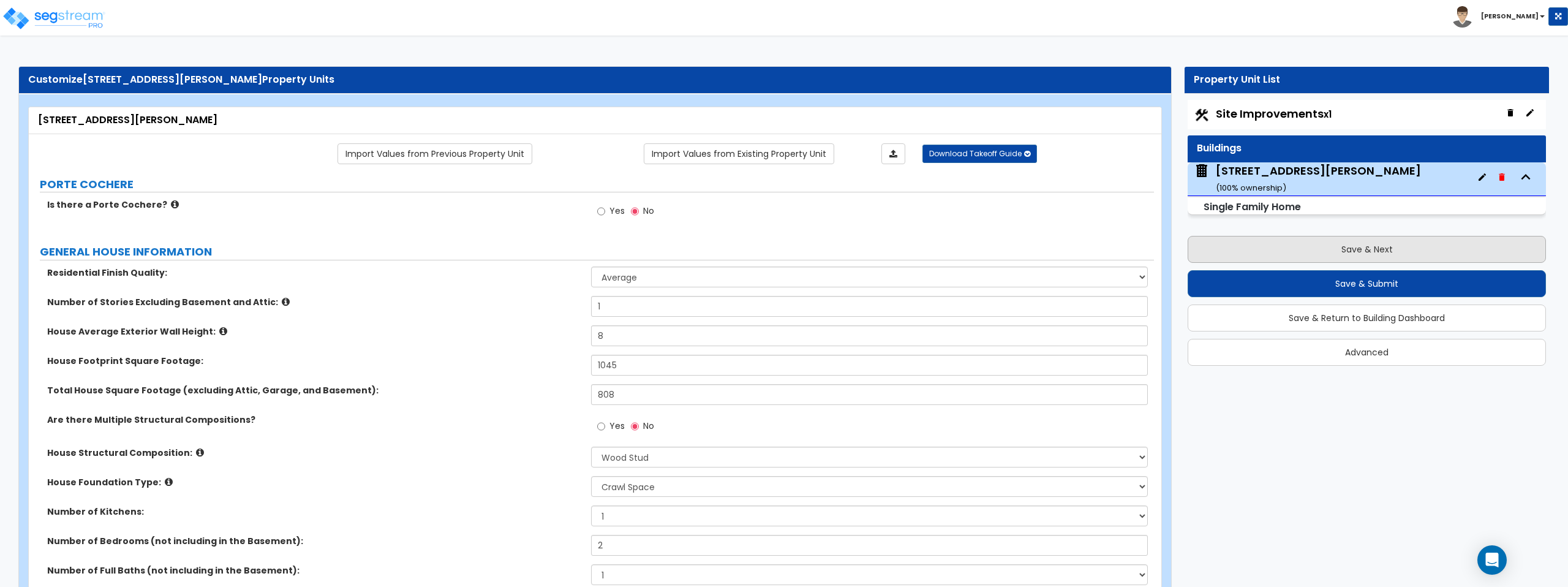
select select "2"
select select "1"
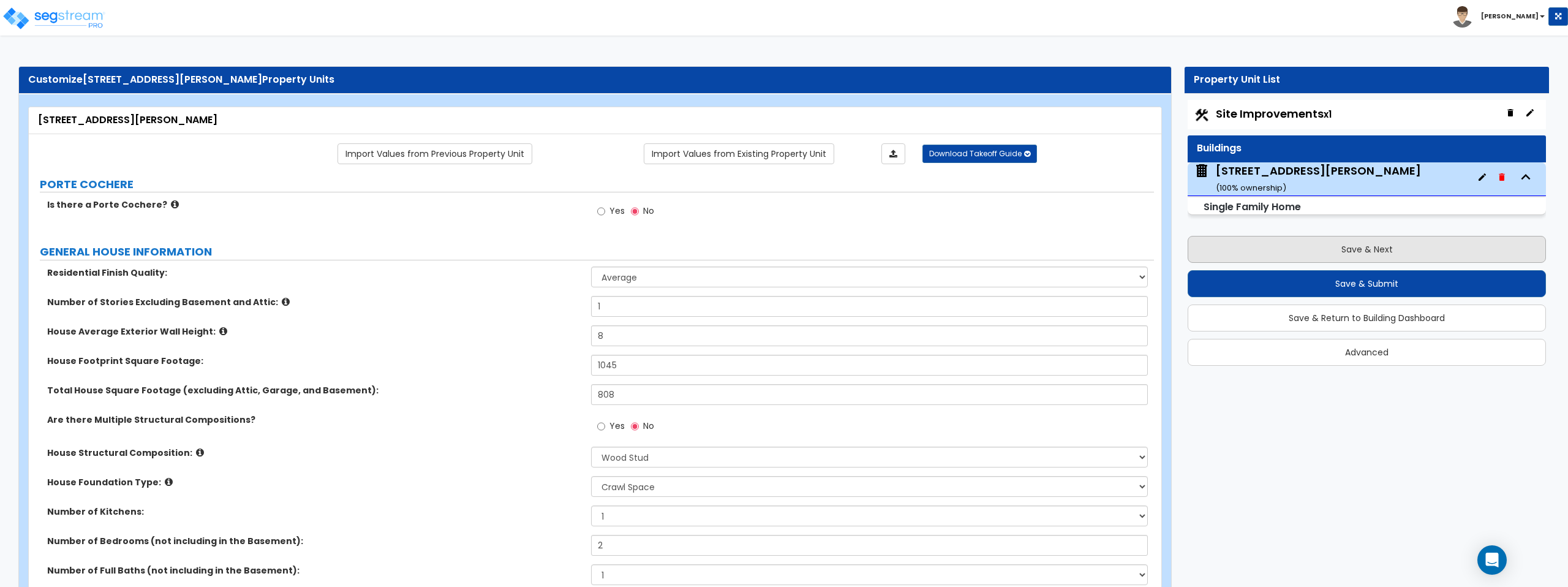
select select "1"
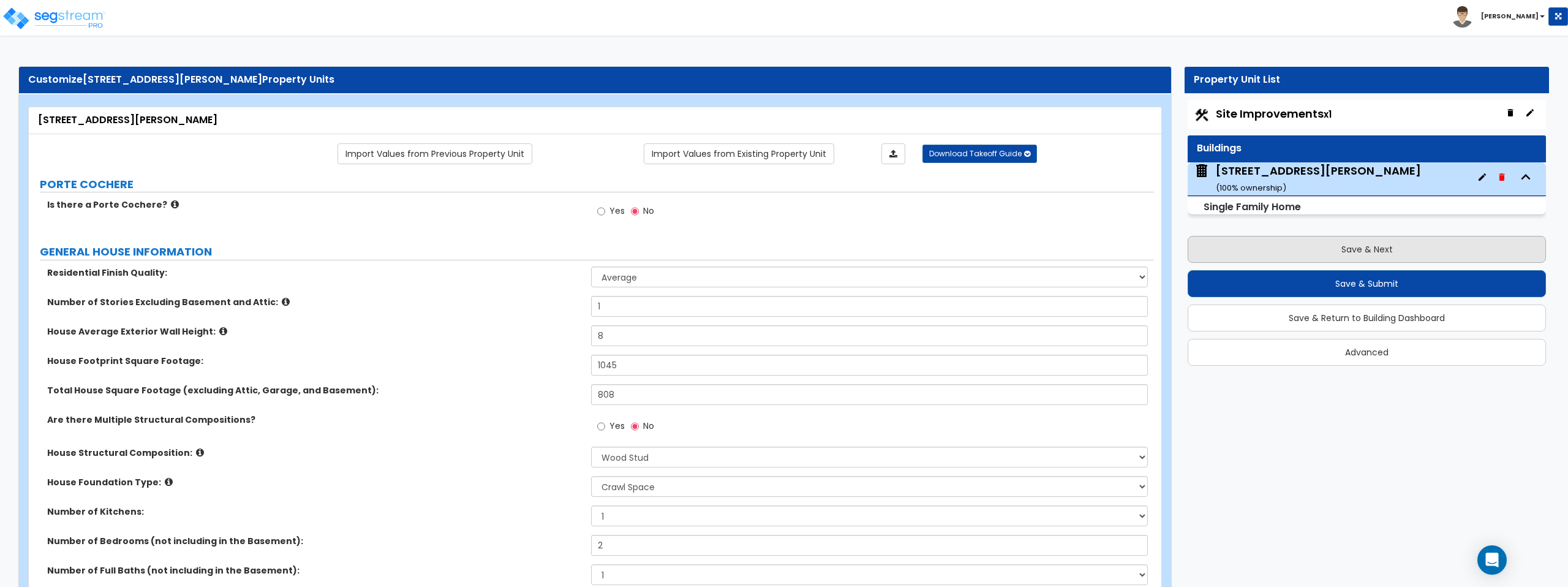
select select "3"
select select "1"
select select "2"
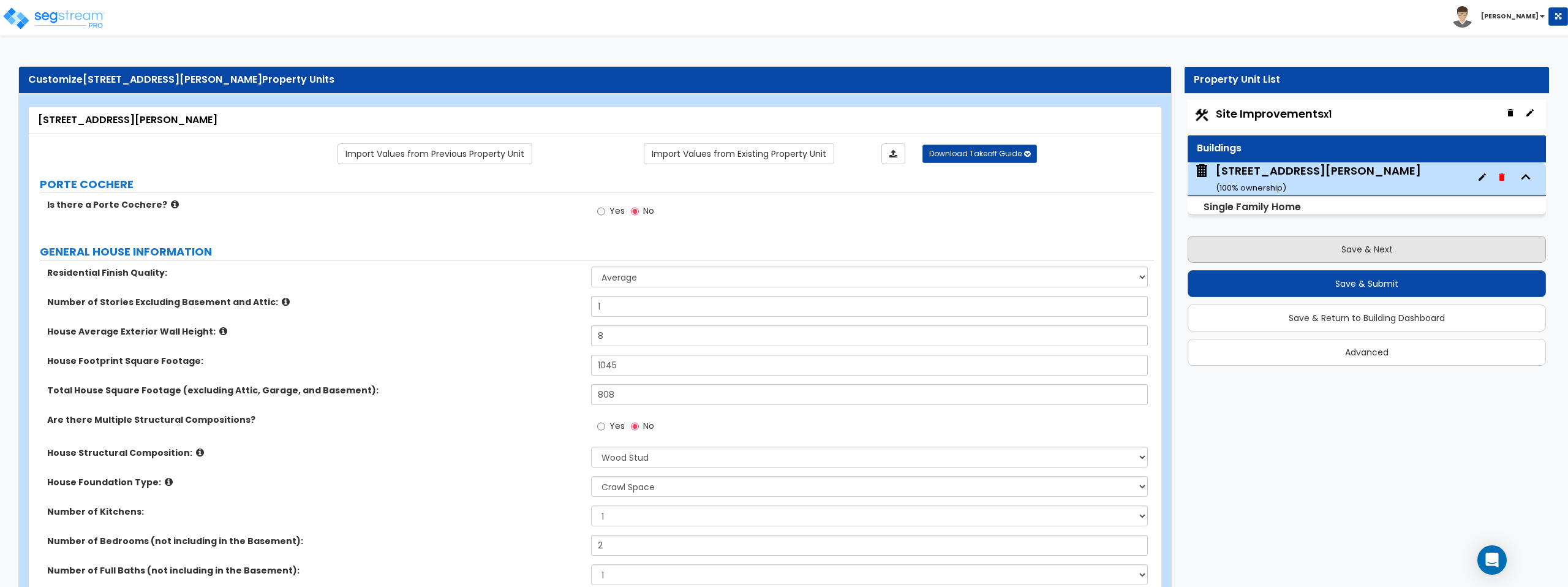
select select "1"
select select "4"
select select "1"
select select "2"
select select "1"
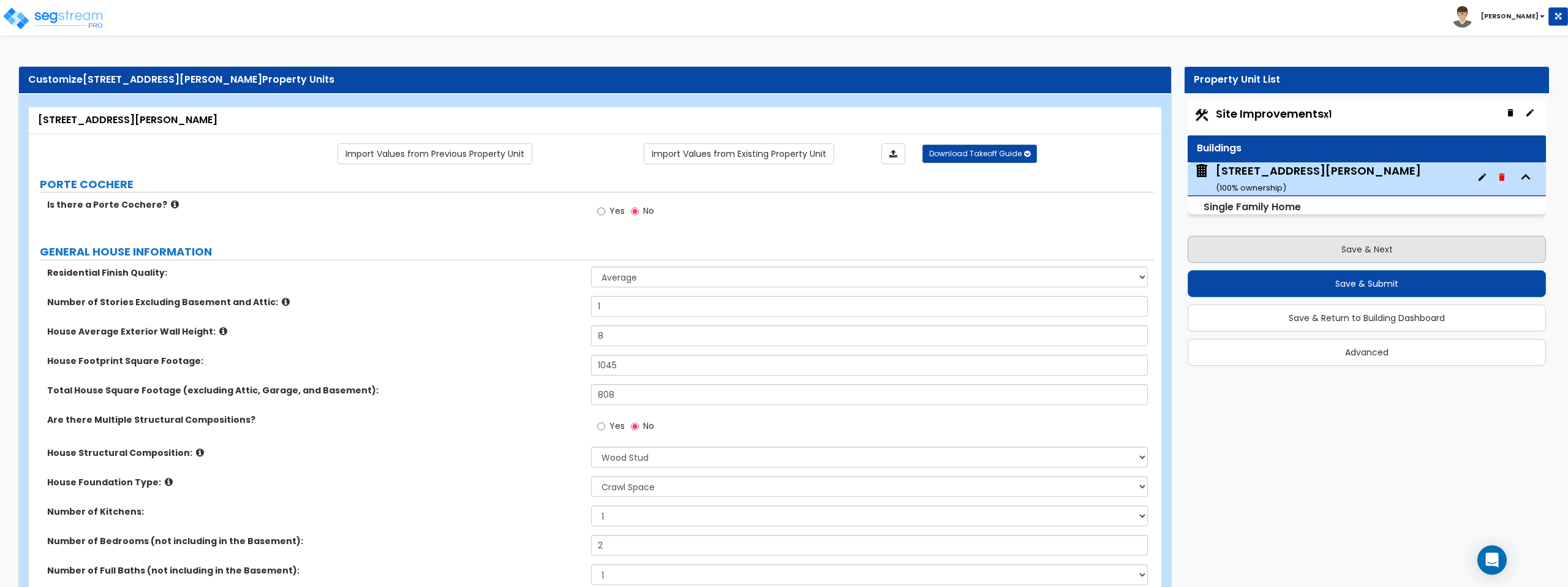
select select "1"
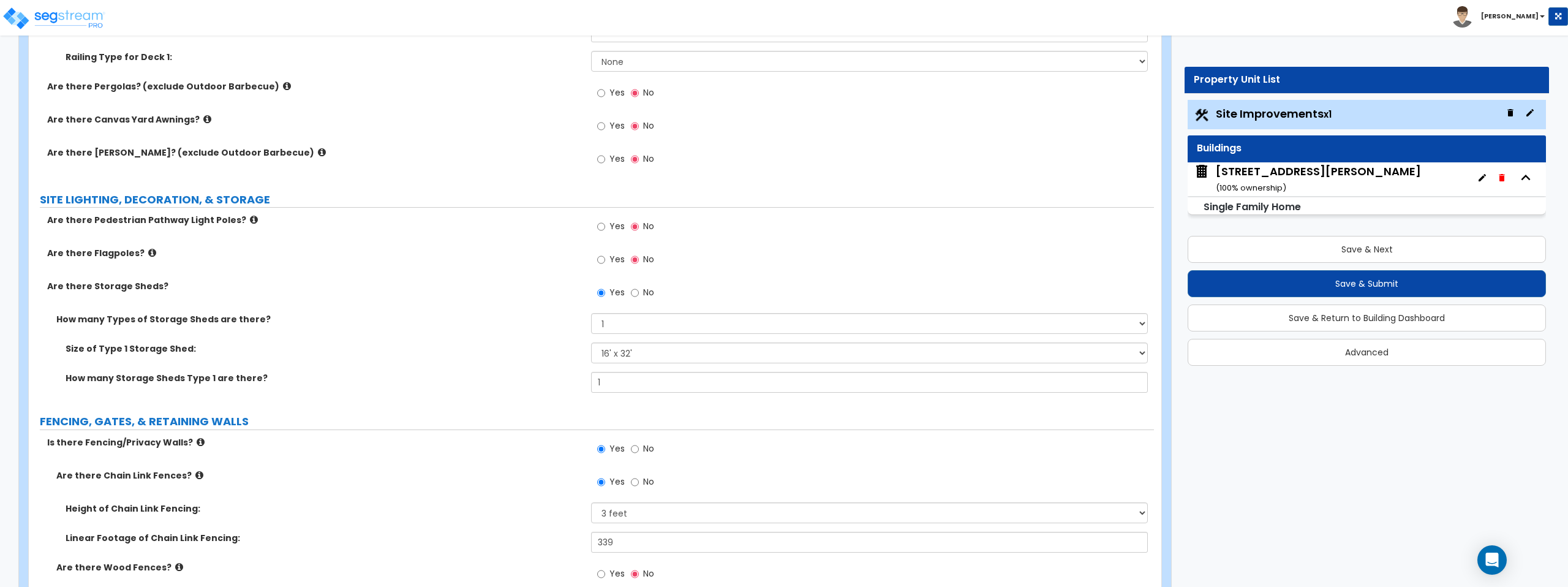
scroll to position [2241, 0]
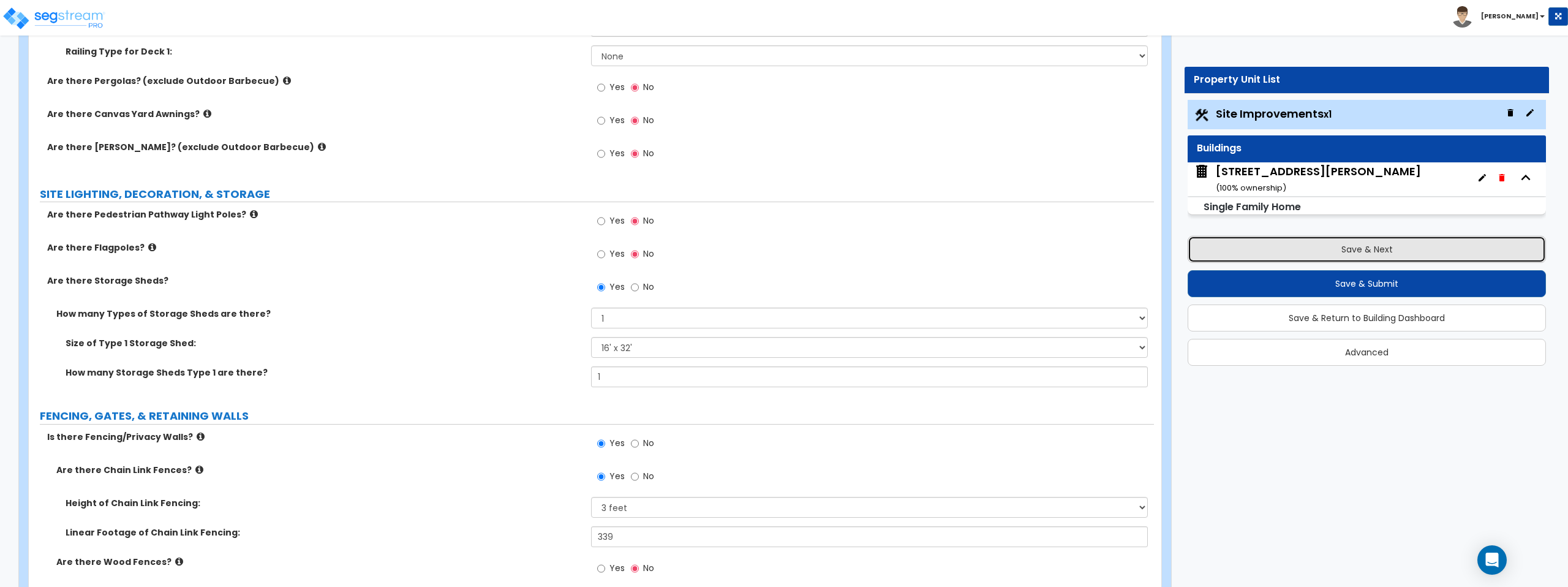
click at [1330, 241] on button "Save & Next" at bounding box center [1367, 249] width 358 height 27
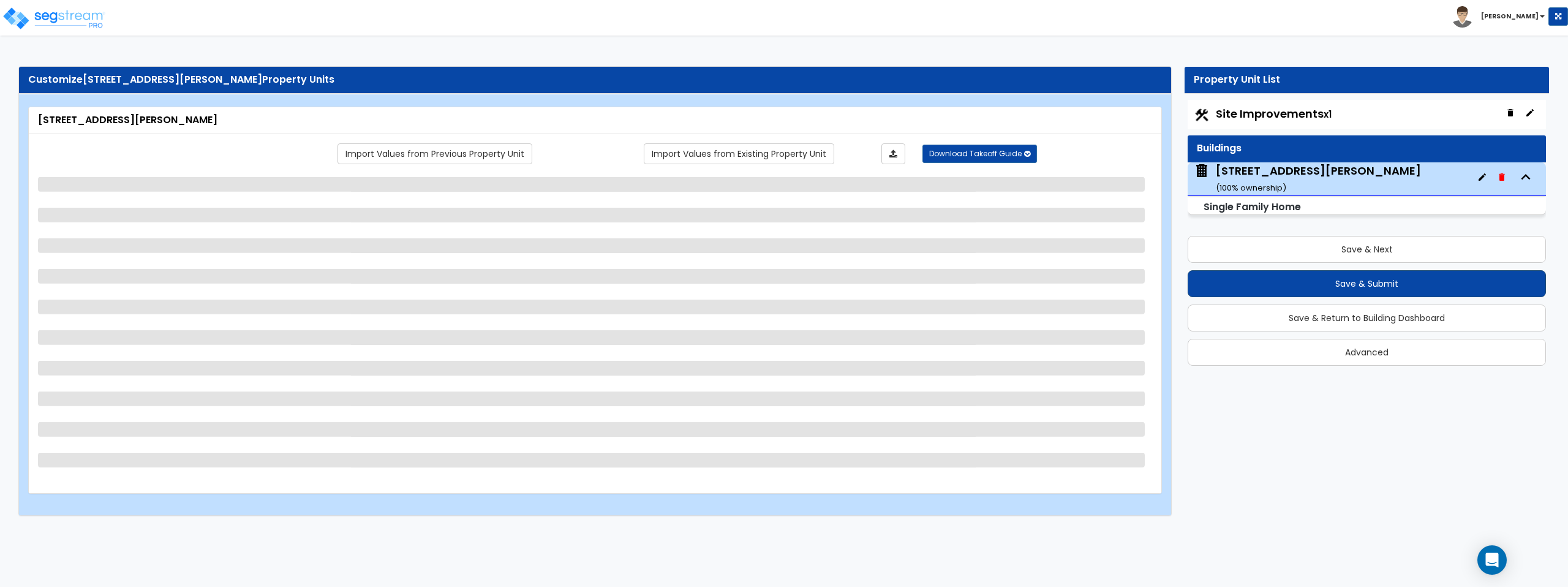
select select "1"
select select "7"
select select "1"
select select "5"
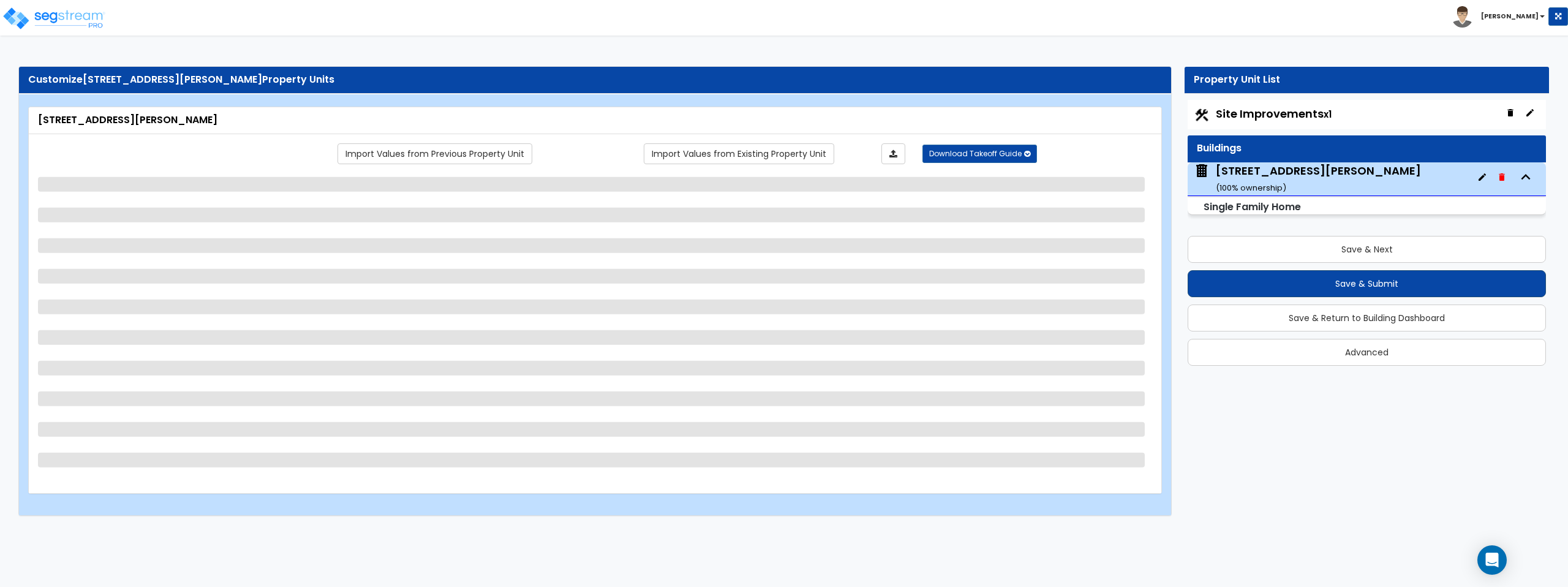
select select "1"
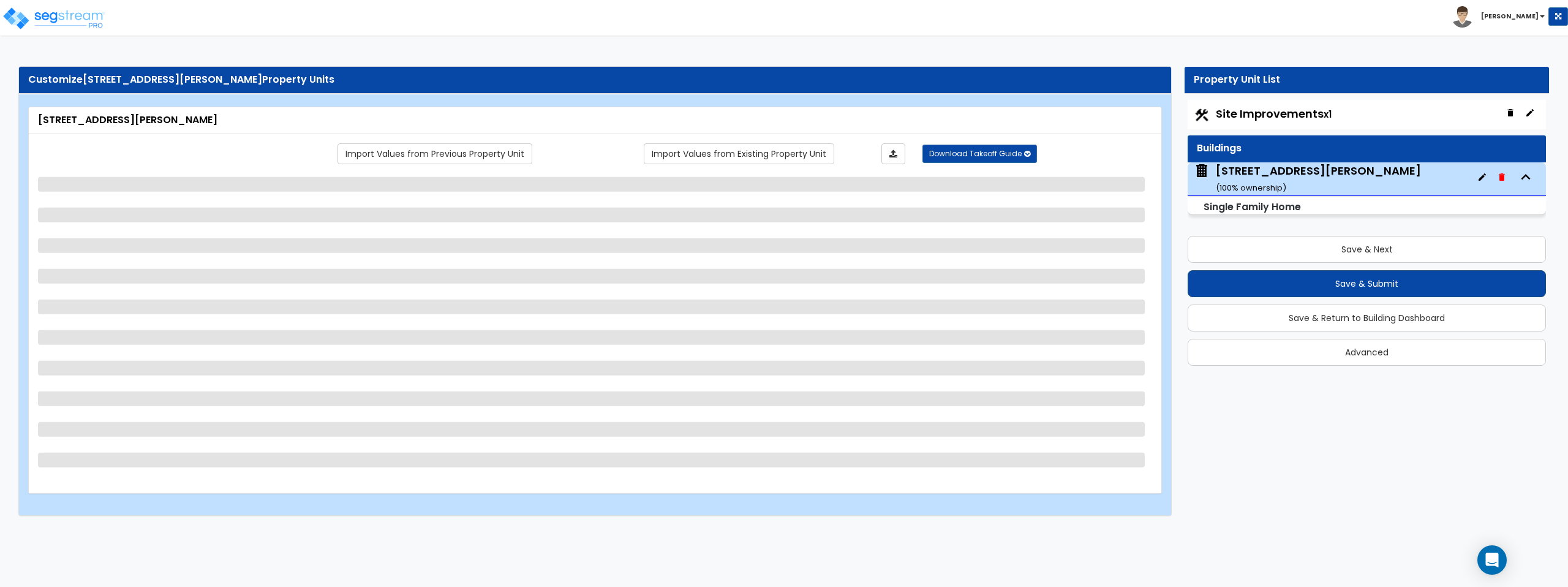
select select "1"
select select "2"
select select "1"
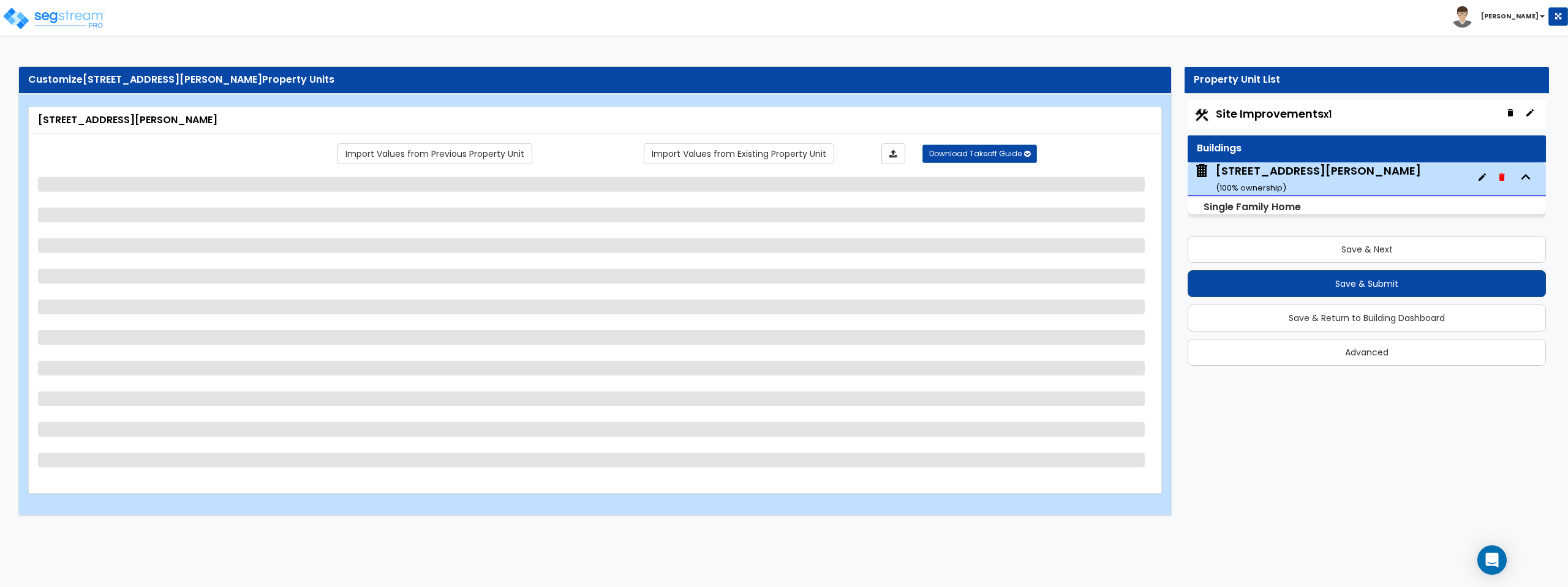
select select "2"
select select "1"
select select "2"
select select "1"
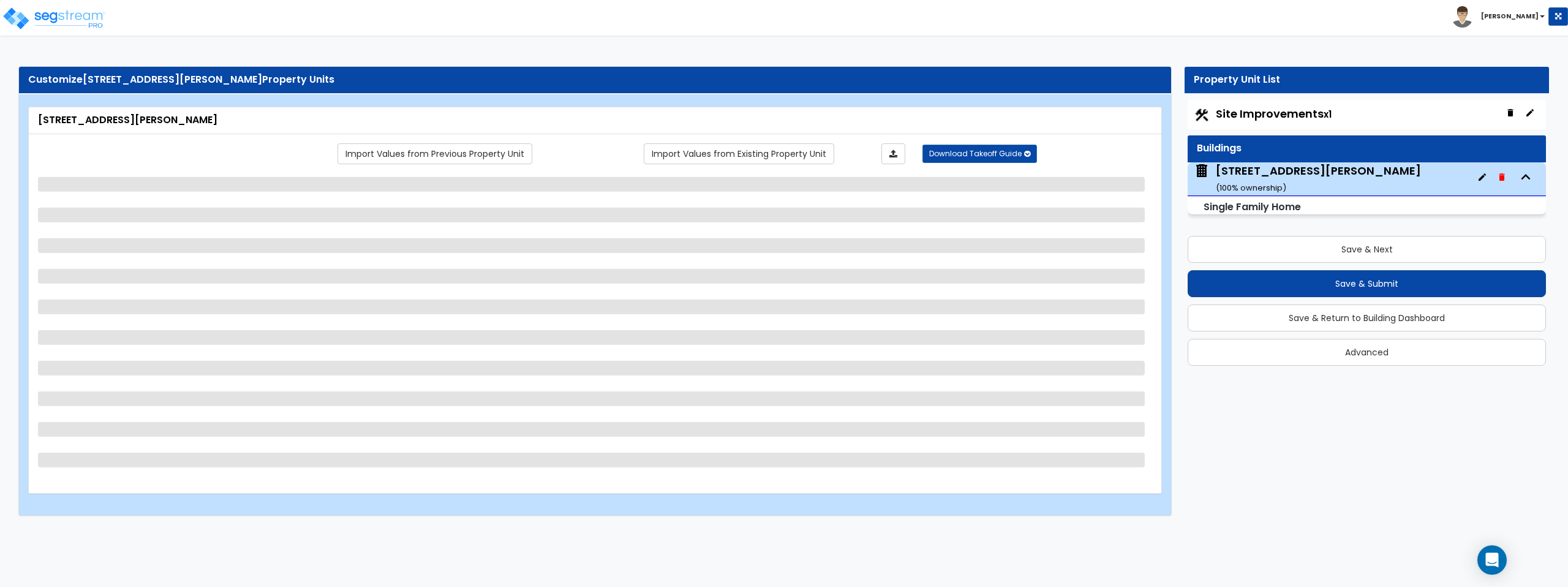
select select "6"
select select "3"
select select "2"
select select "3"
select select "2"
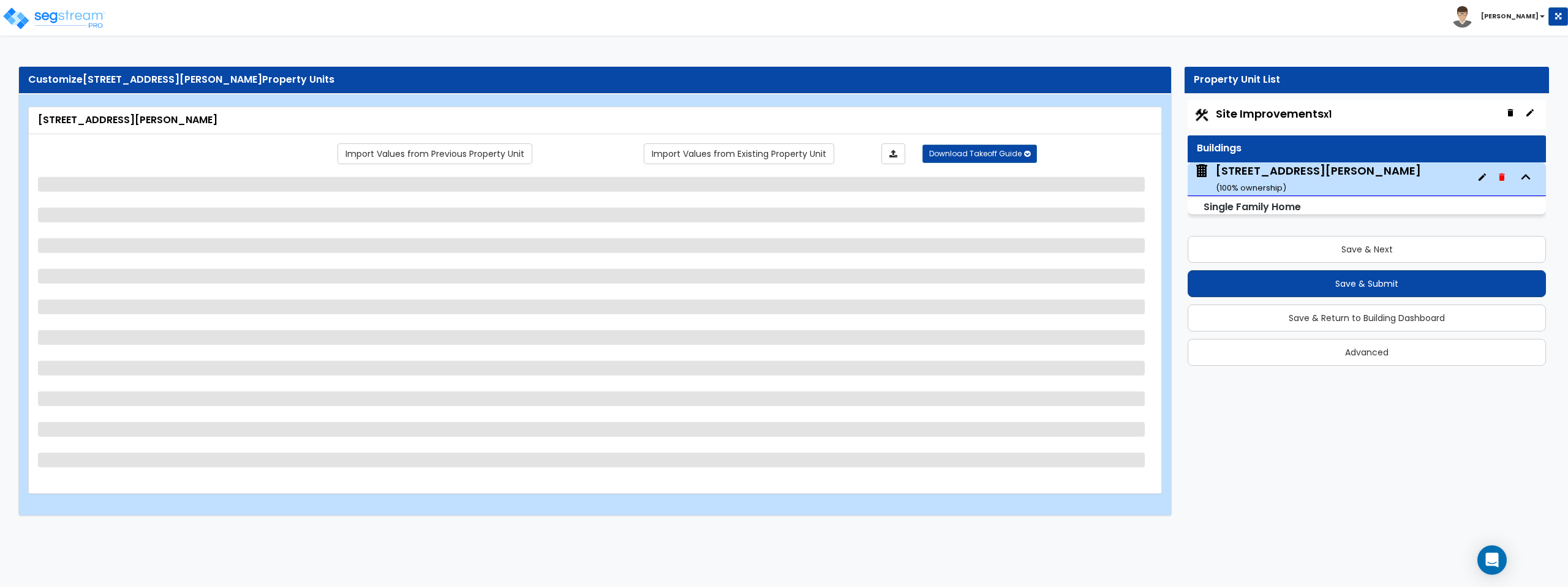
select select "1"
select select "2"
select select "1"
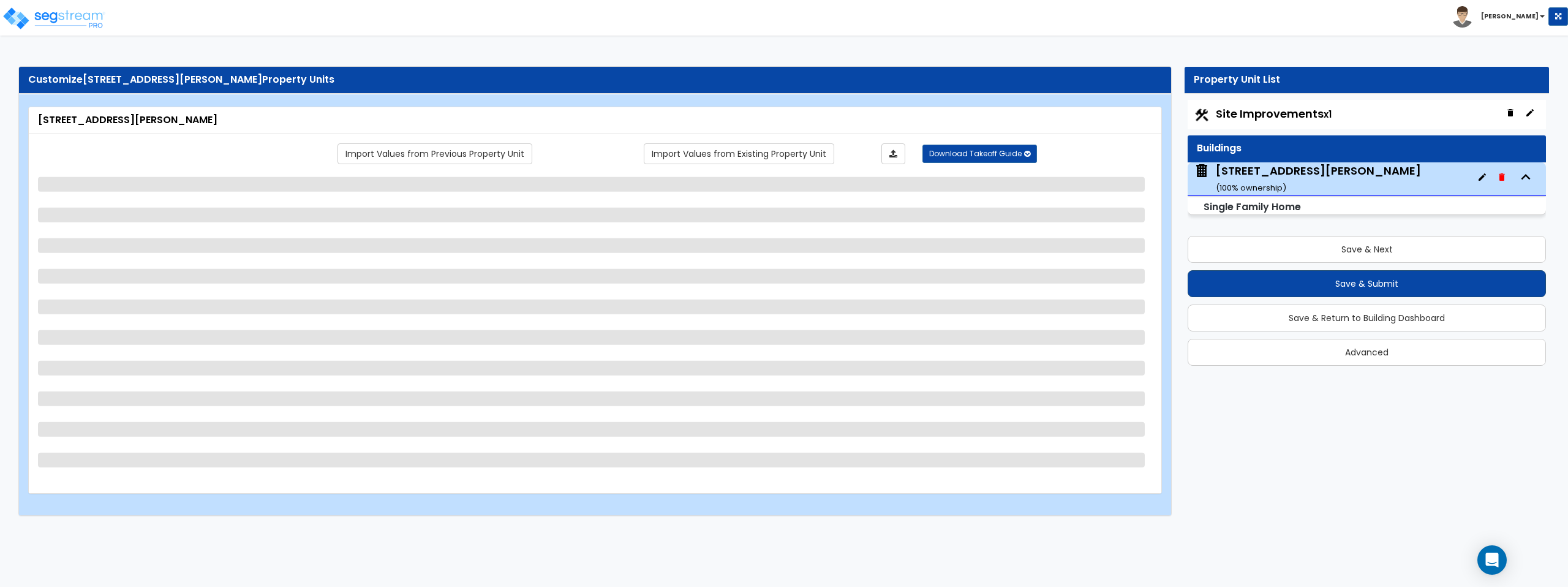
select select "1"
select select "2"
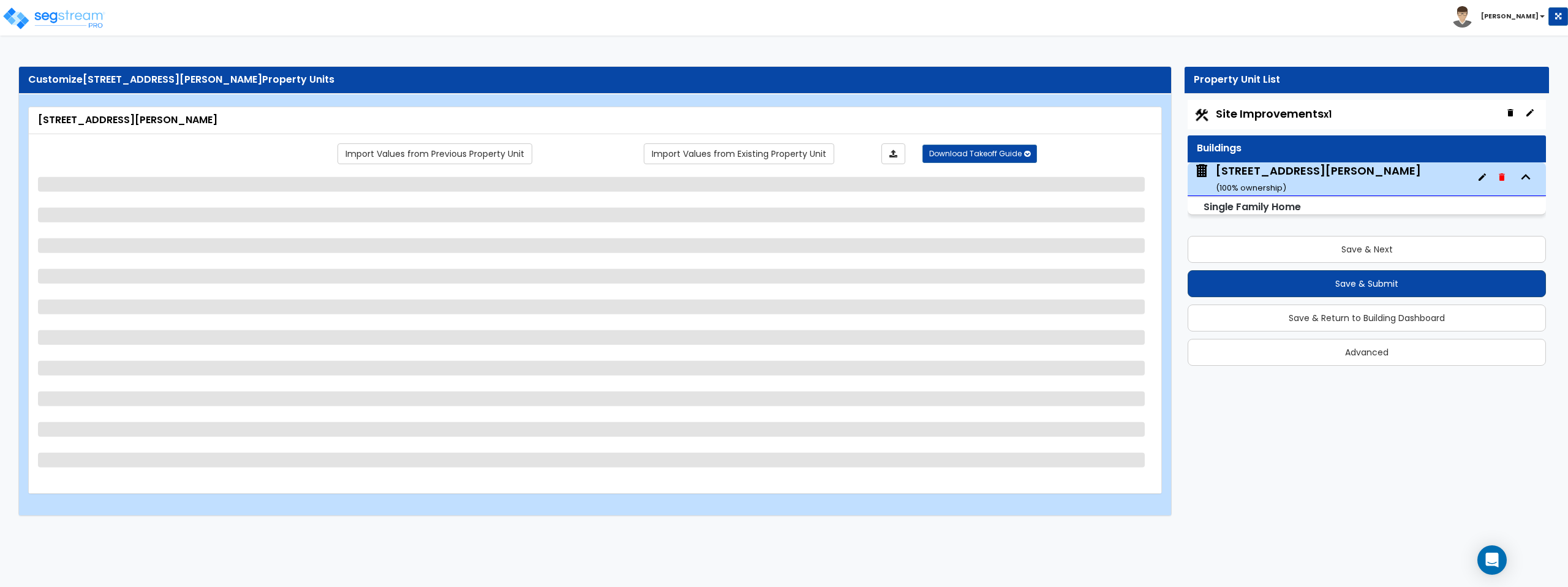
select select "1"
select select "5"
select select "1"
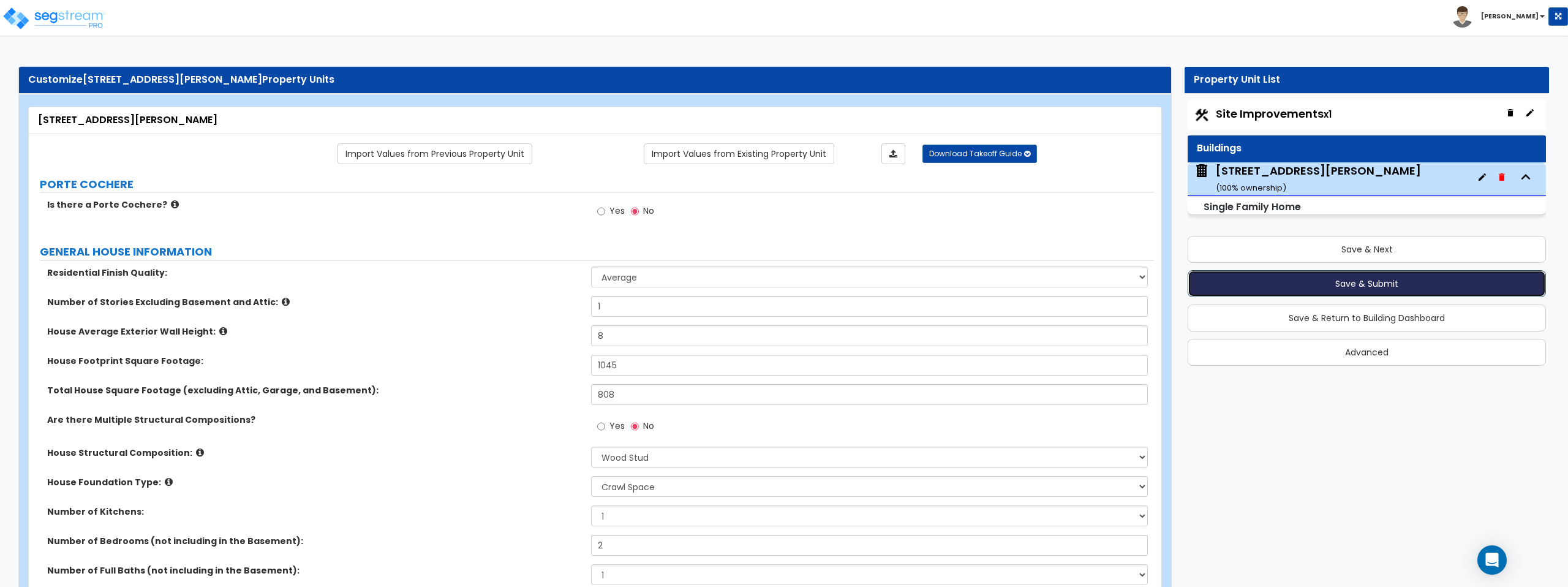
click at [1311, 279] on button "Save & Submit" at bounding box center [1367, 283] width 358 height 27
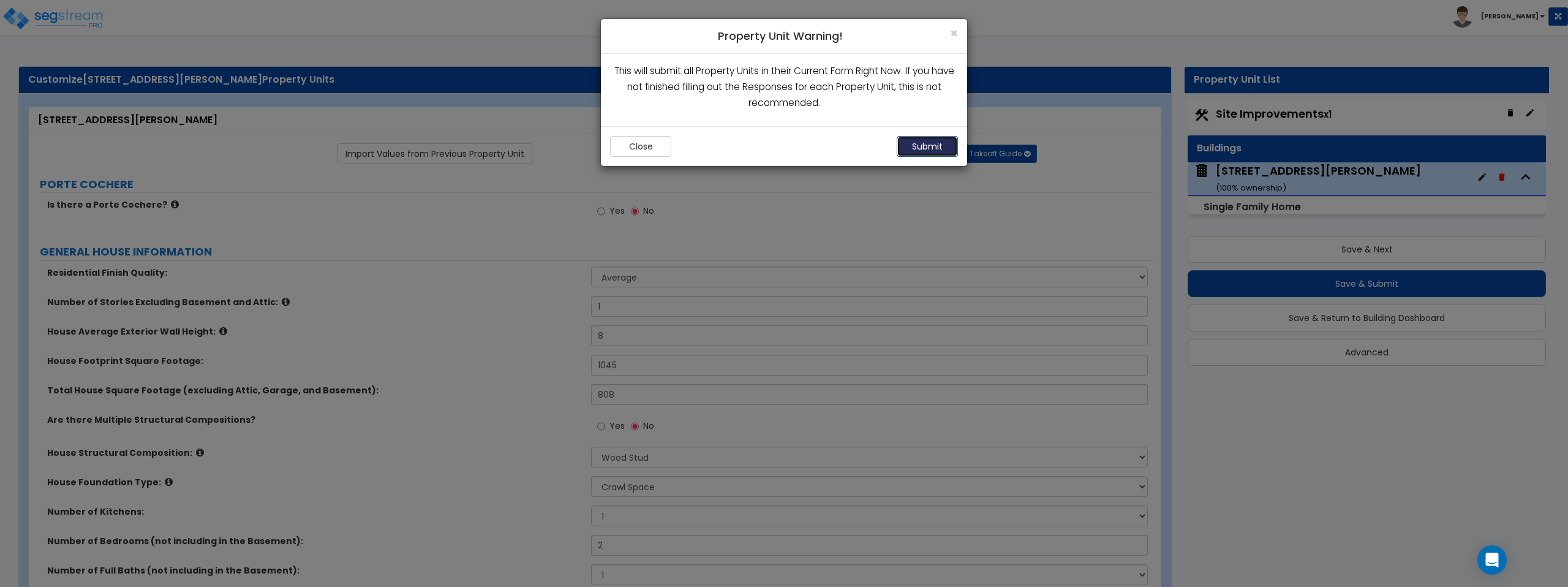
click at [931, 147] on button "Submit" at bounding box center [927, 146] width 61 height 21
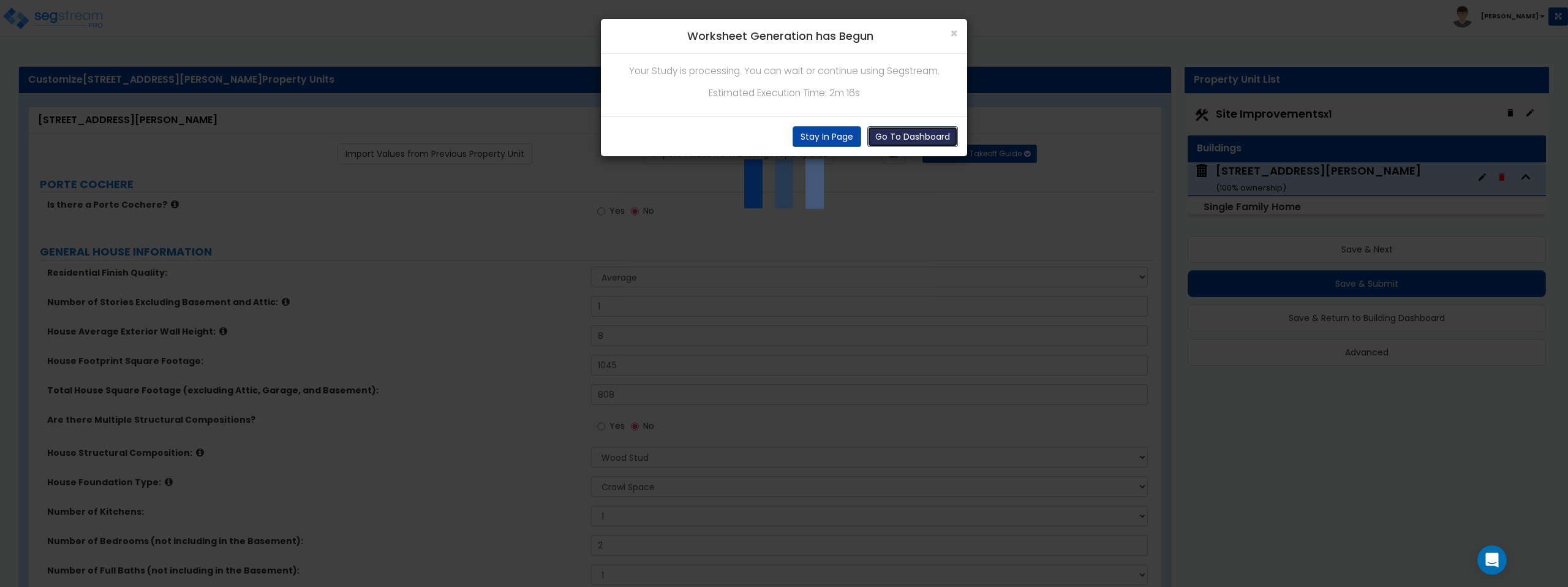
click at [897, 138] on button "Go To Dashboard" at bounding box center [913, 136] width 91 height 21
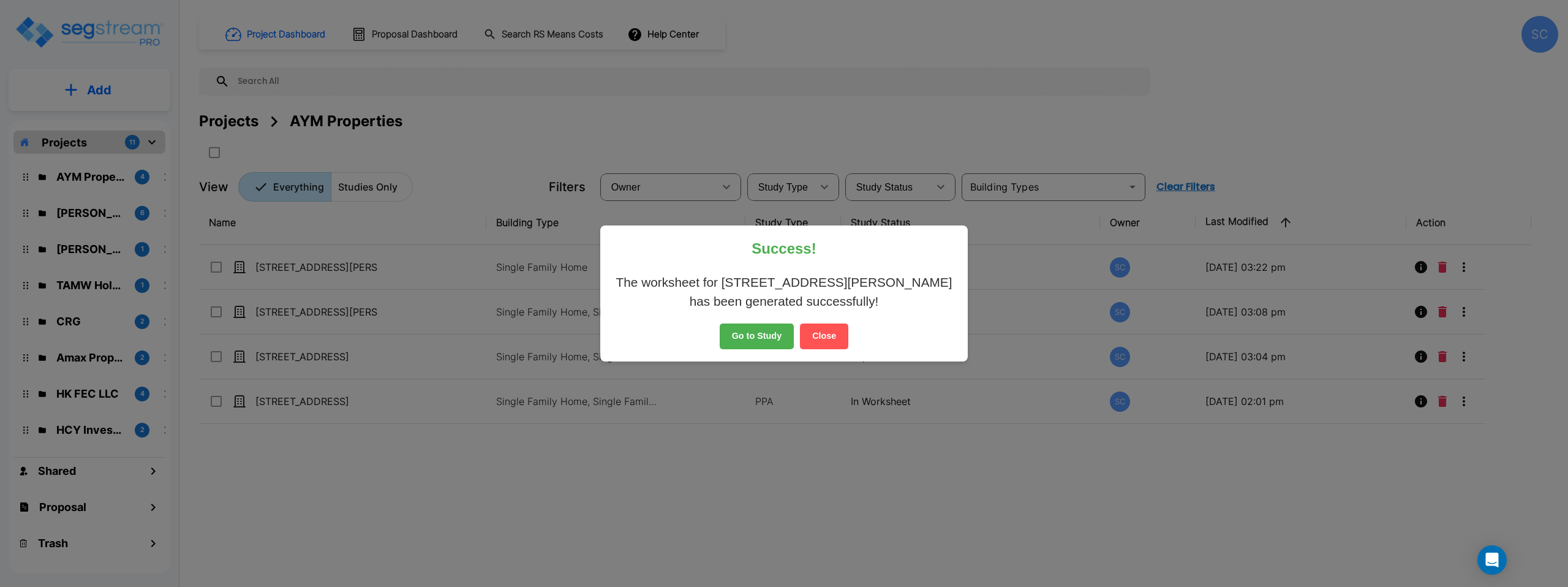
click at [765, 337] on button "Go to Study" at bounding box center [757, 336] width 74 height 25
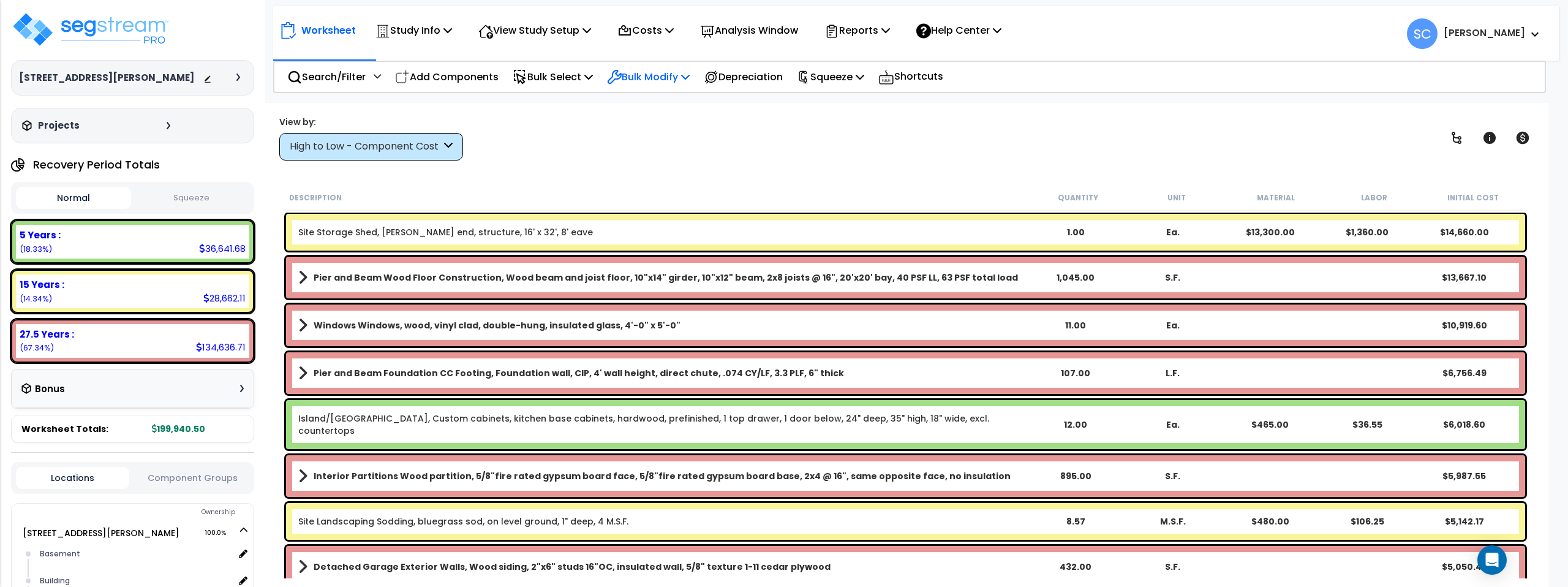
click at [654, 77] on p "Bulk Modify" at bounding box center [648, 77] width 83 height 17
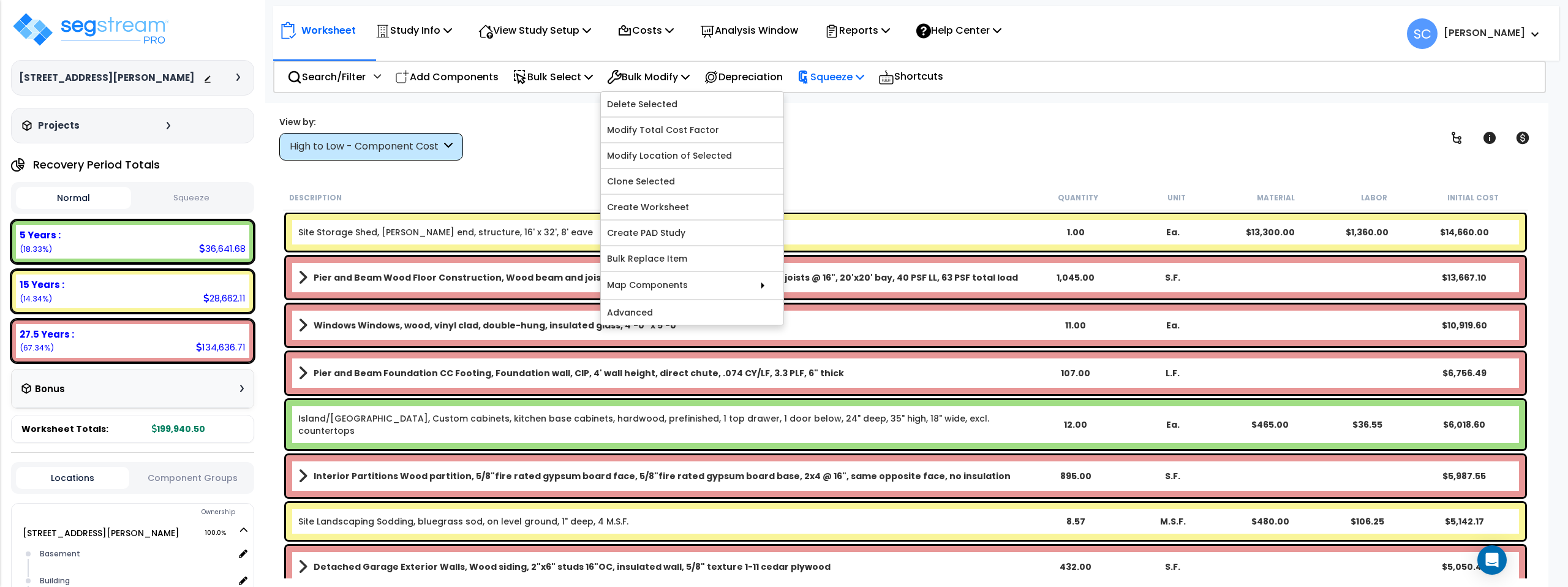
click at [857, 76] on p "Squeeze" at bounding box center [831, 77] width 68 height 17
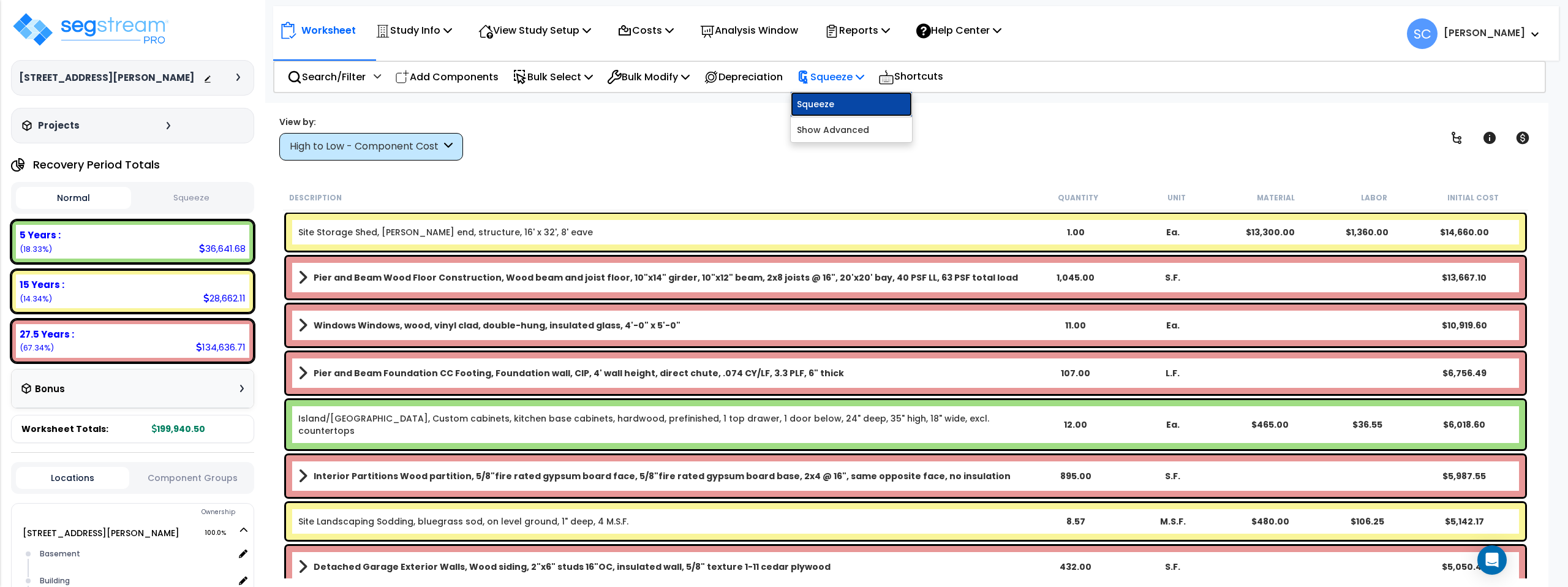
click at [854, 100] on link "Squeeze" at bounding box center [852, 104] width 121 height 25
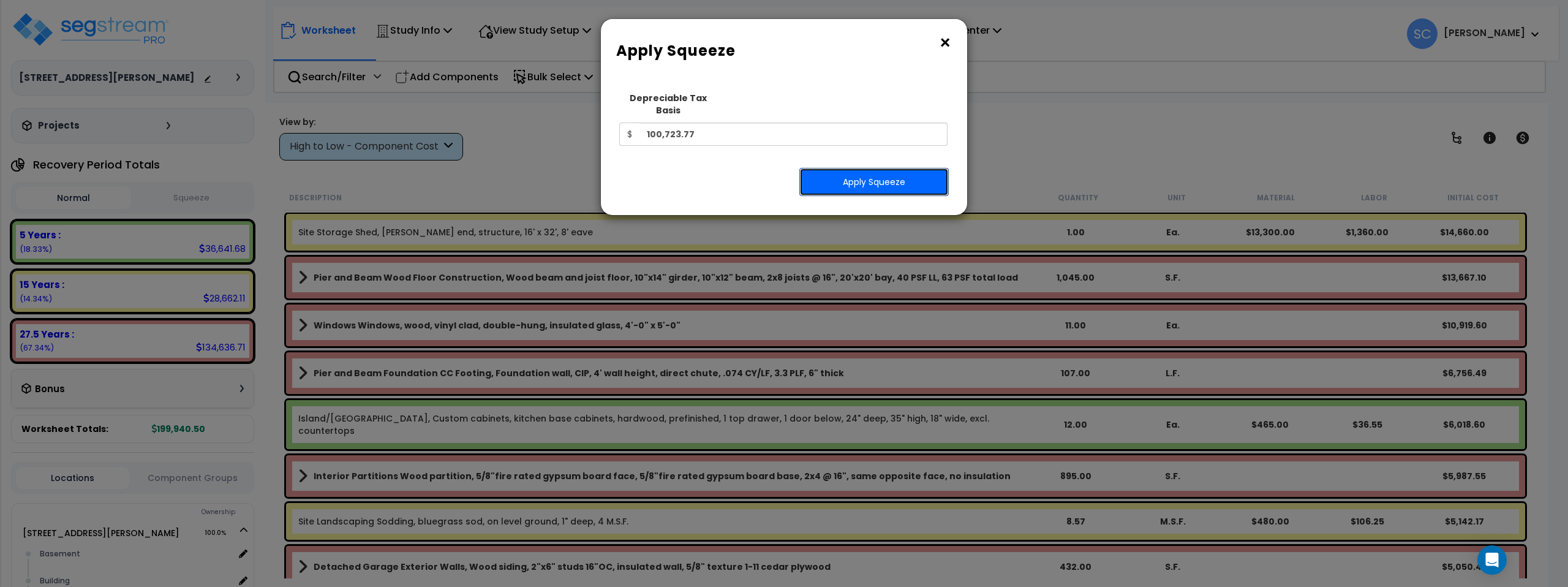
click at [872, 168] on button "Apply Squeeze" at bounding box center [874, 182] width 149 height 28
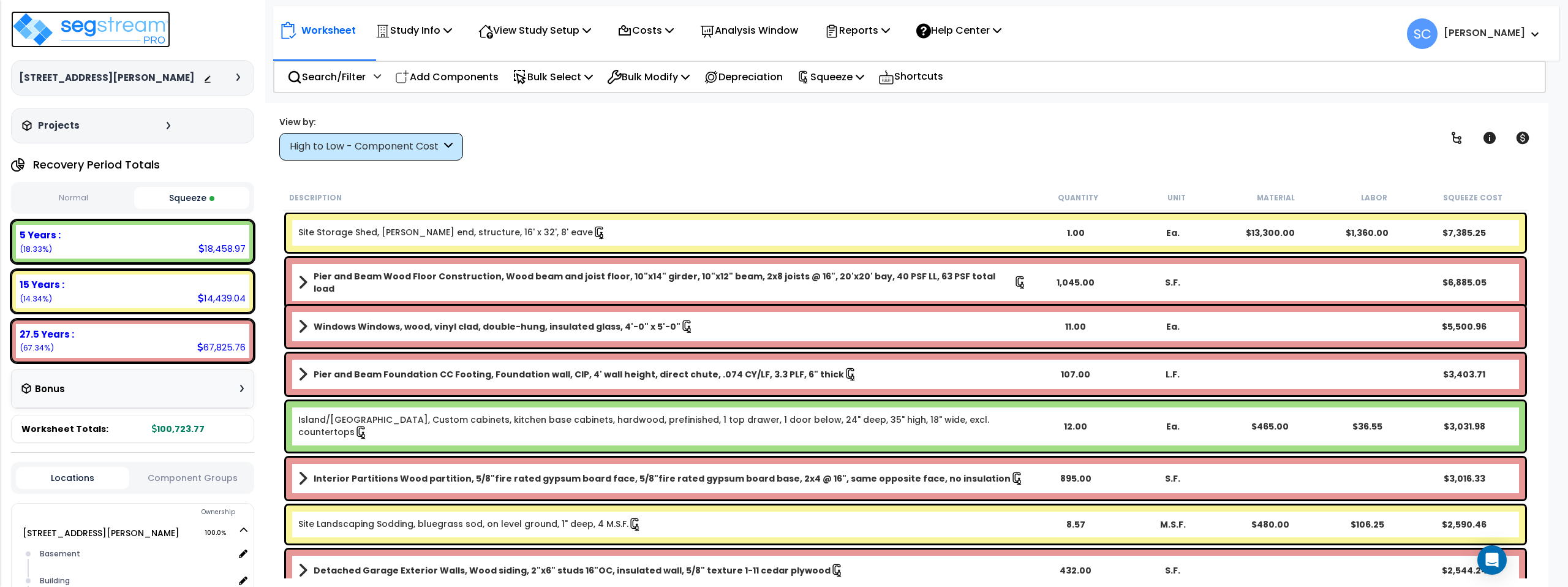
click at [127, 30] on img at bounding box center [90, 29] width 159 height 37
